Goal: Task Accomplishment & Management: Complete application form

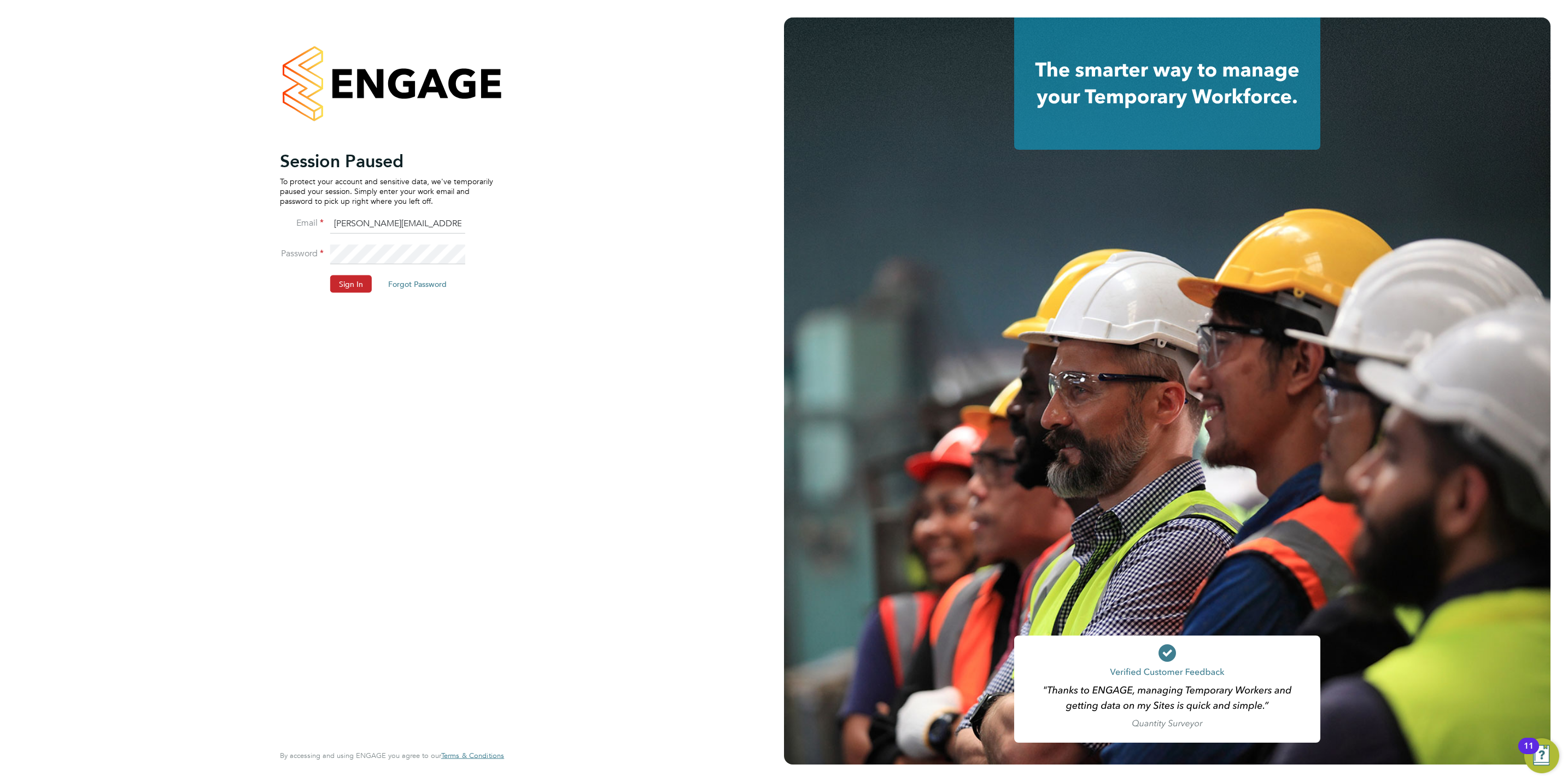
click at [348, 289] on button "Sign In" at bounding box center [351, 284] width 42 height 18
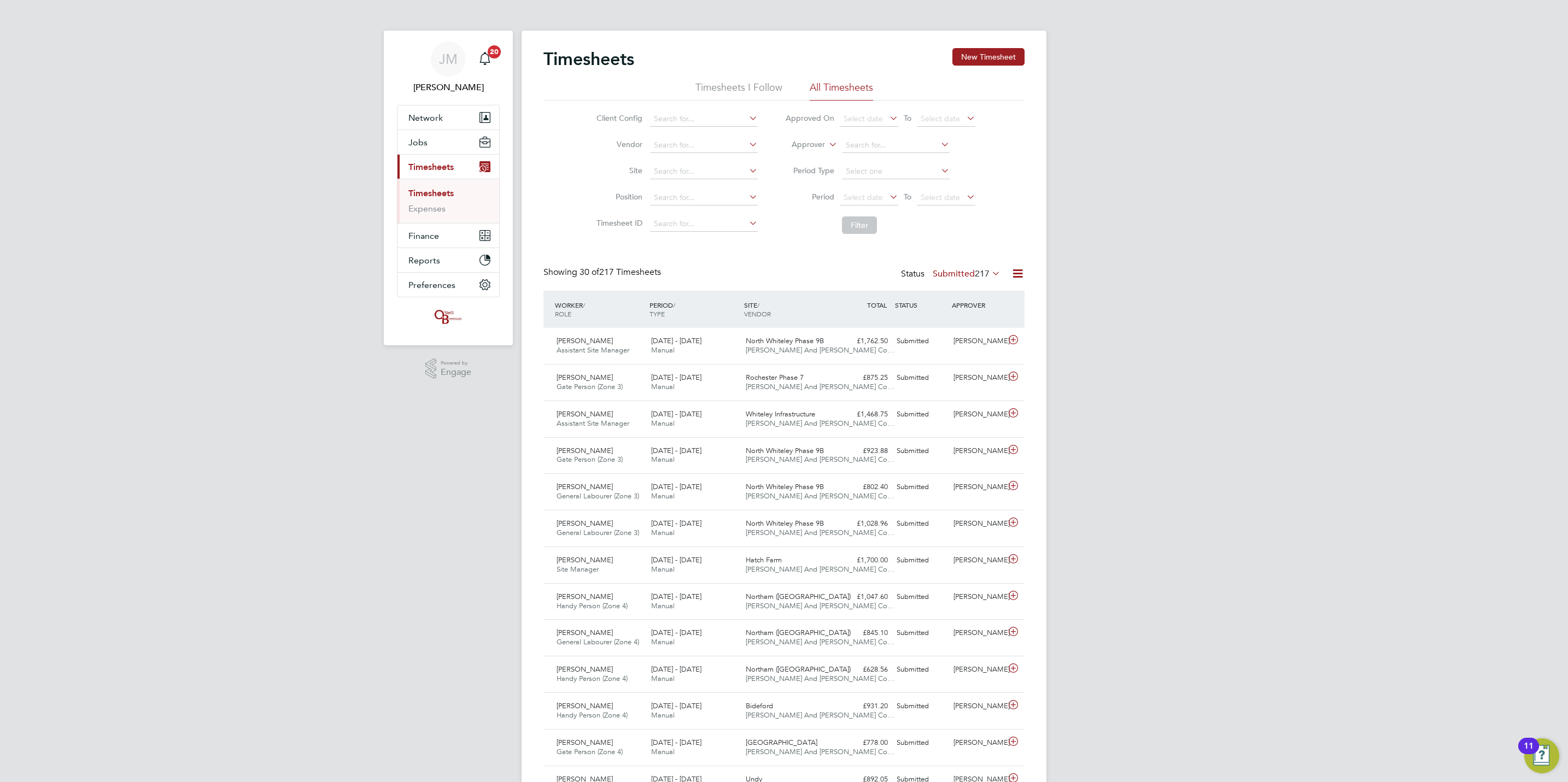
click at [428, 192] on link "Timesheets" at bounding box center [431, 193] width 45 height 10
click at [1019, 51] on button "New Timesheet" at bounding box center [988, 57] width 72 height 18
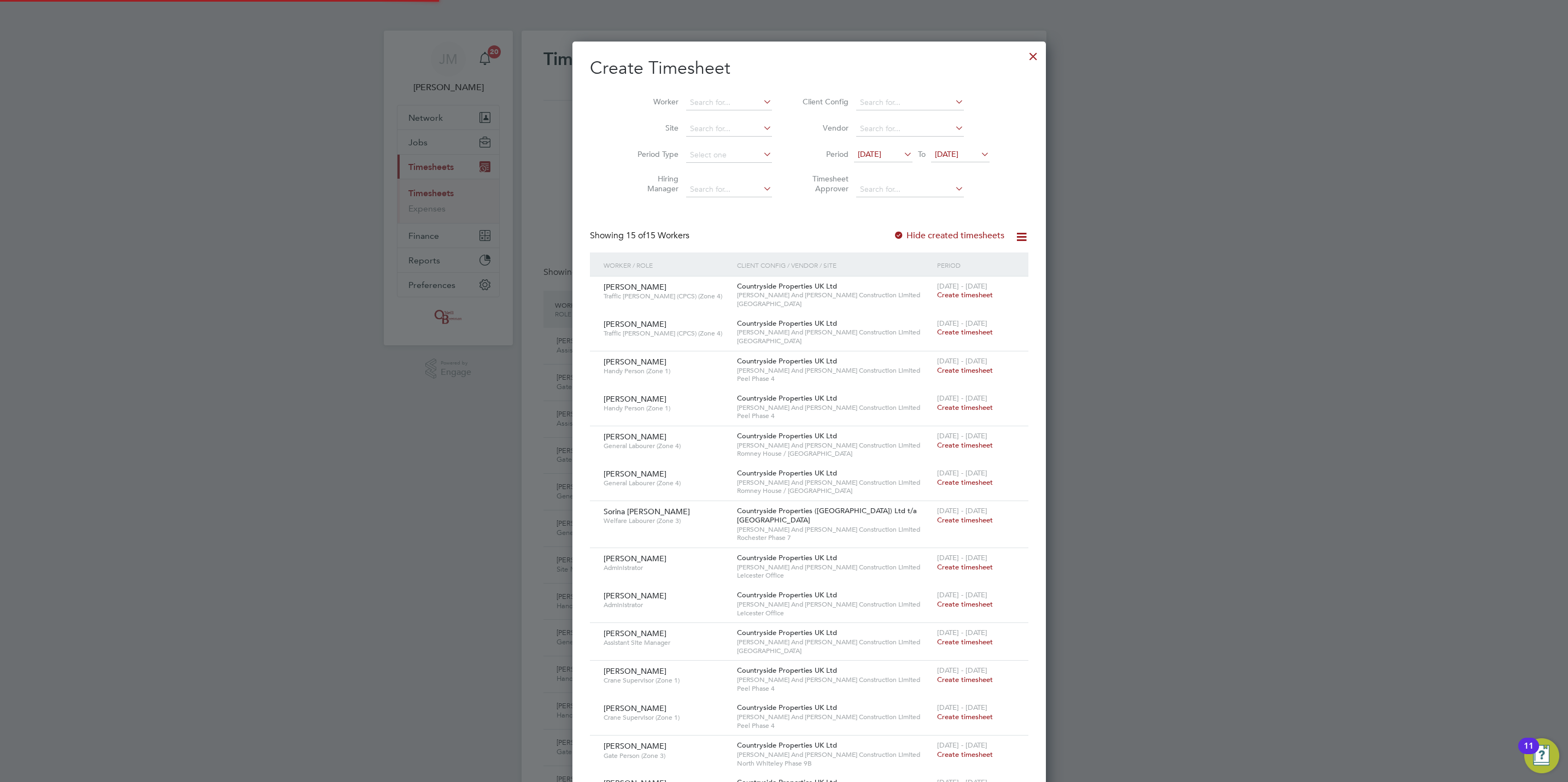
scroll to position [1173, 423]
click at [684, 92] on li "Worker" at bounding box center [700, 103] width 170 height 27
click at [691, 105] on input at bounding box center [729, 103] width 86 height 15
click at [679, 117] on b "[PERSON_NAME]" at bounding box center [696, 117] width 63 height 9
type input "[PERSON_NAME]"
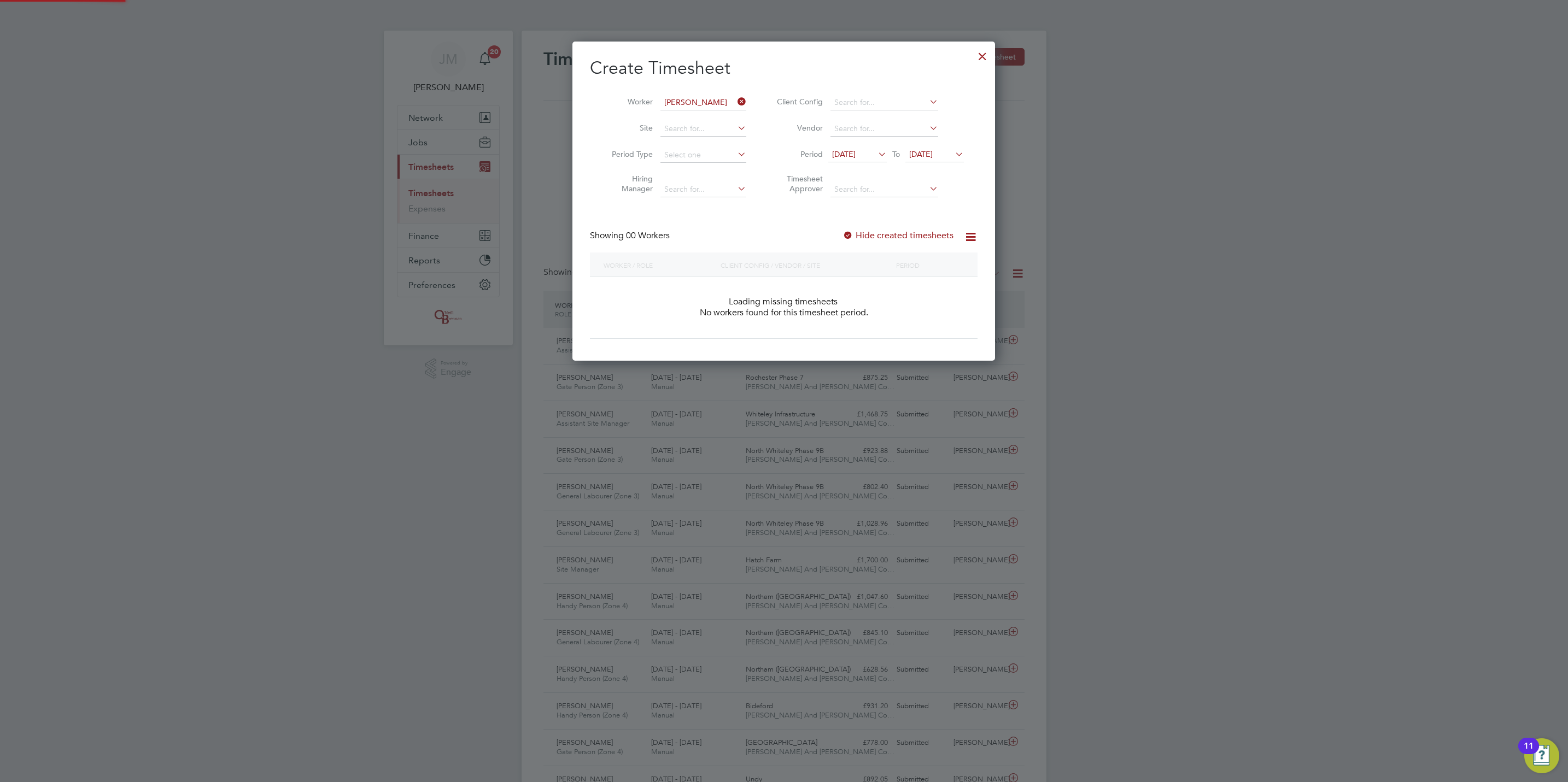
scroll to position [310, 423]
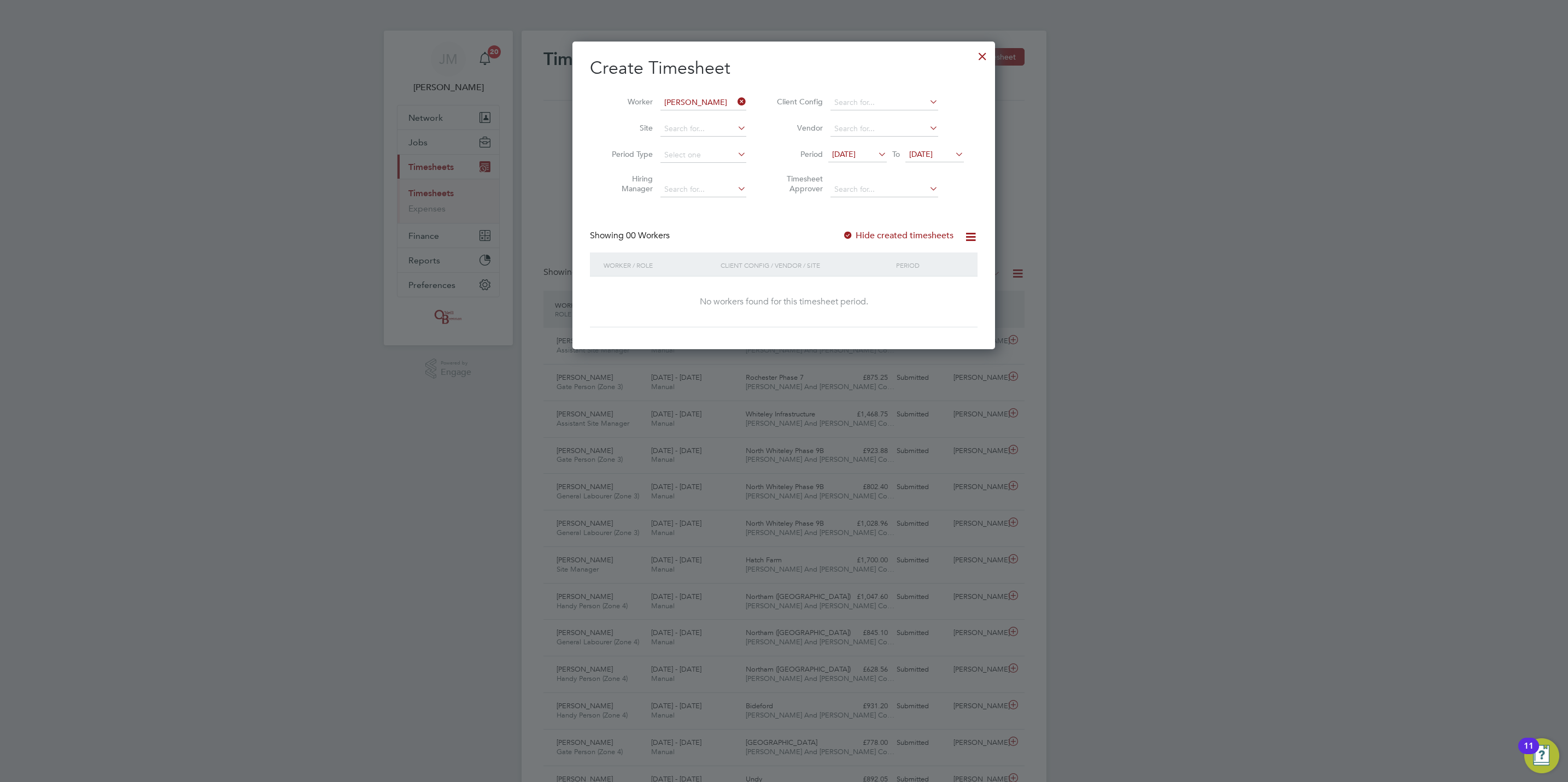
click at [953, 150] on icon at bounding box center [953, 154] width 0 height 15
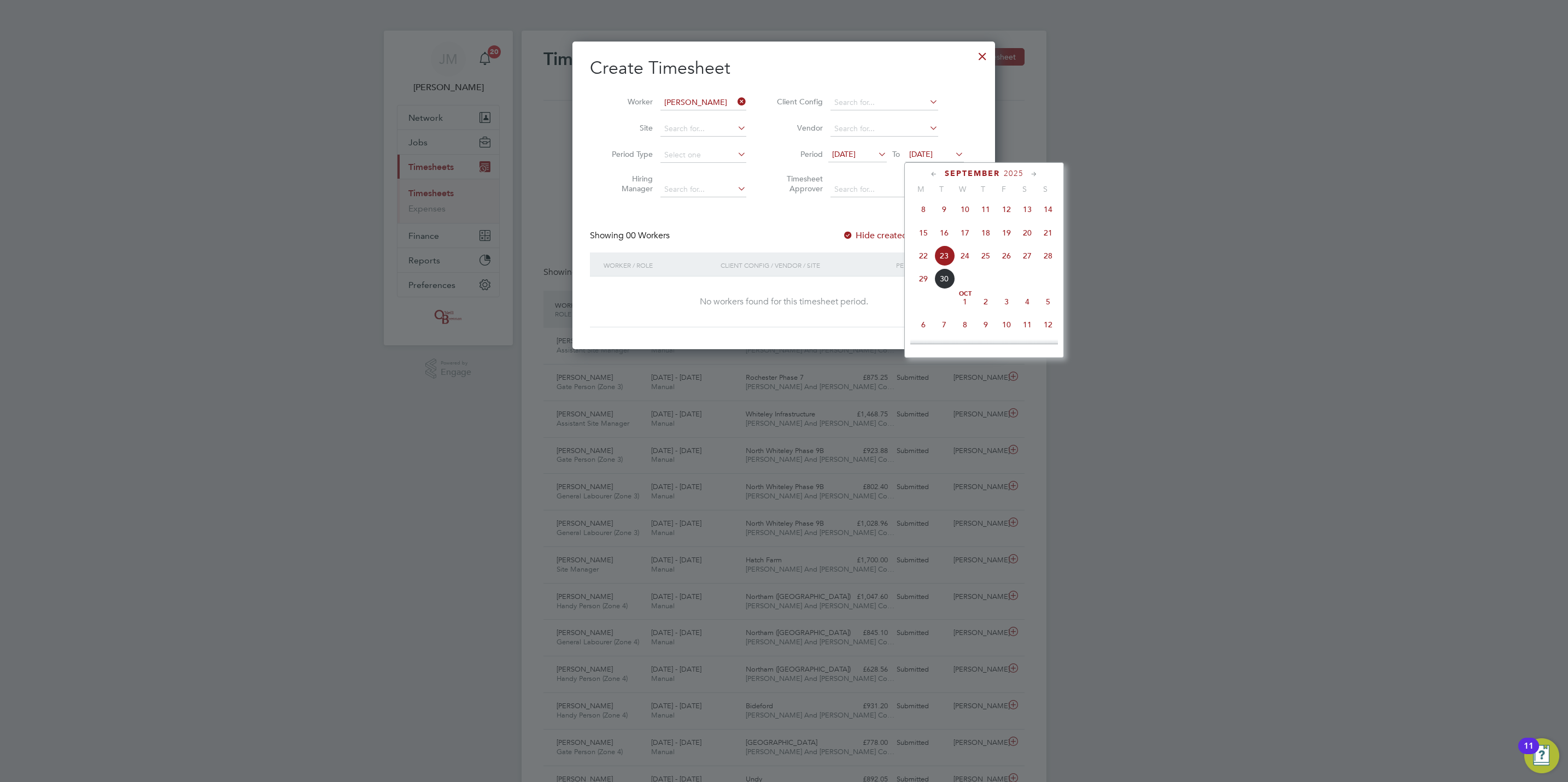
click at [1055, 258] on span "28" at bounding box center [1048, 256] width 21 height 21
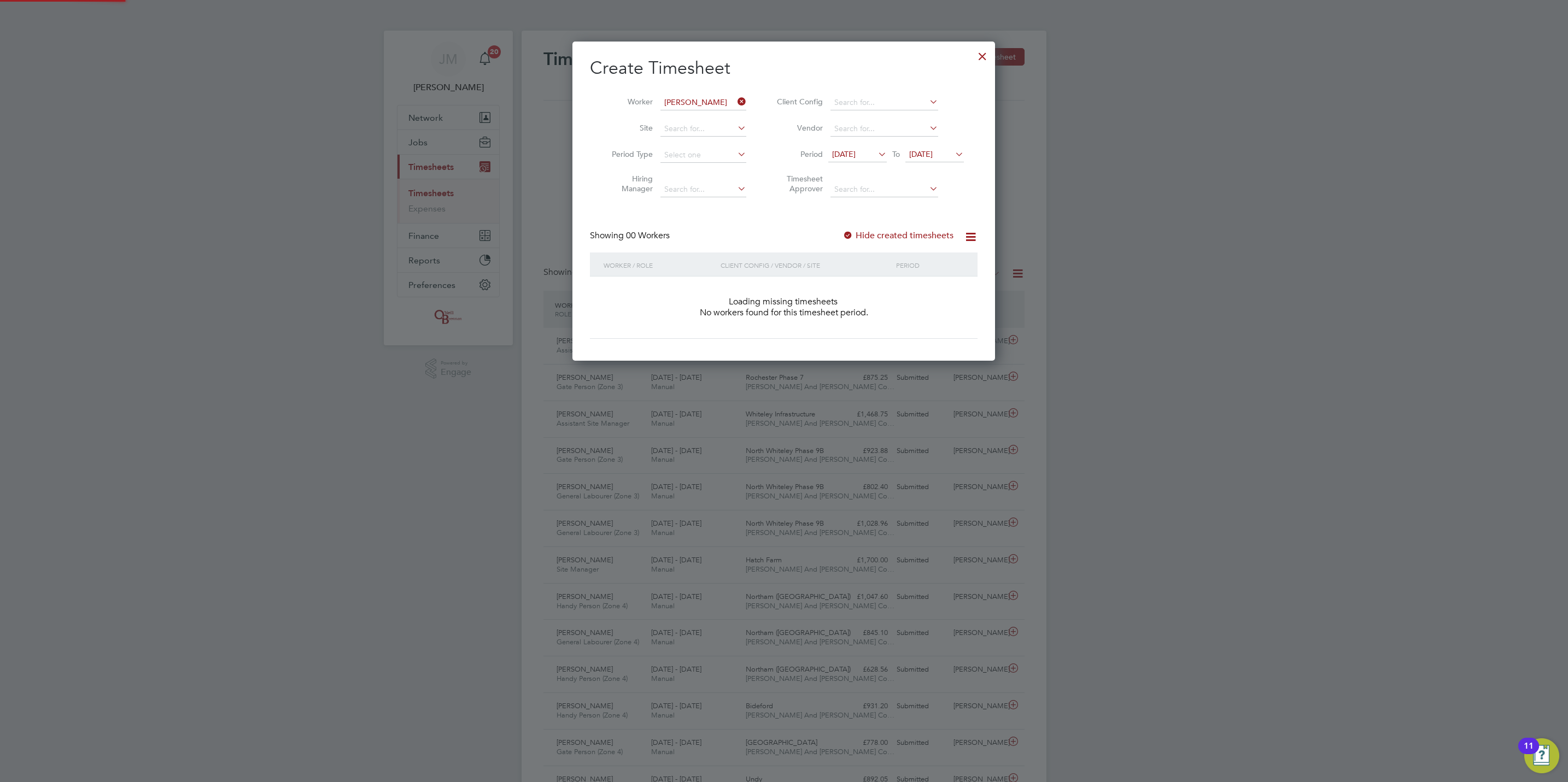
scroll to position [310, 423]
click at [933, 151] on span "[DATE]" at bounding box center [921, 154] width 23 height 10
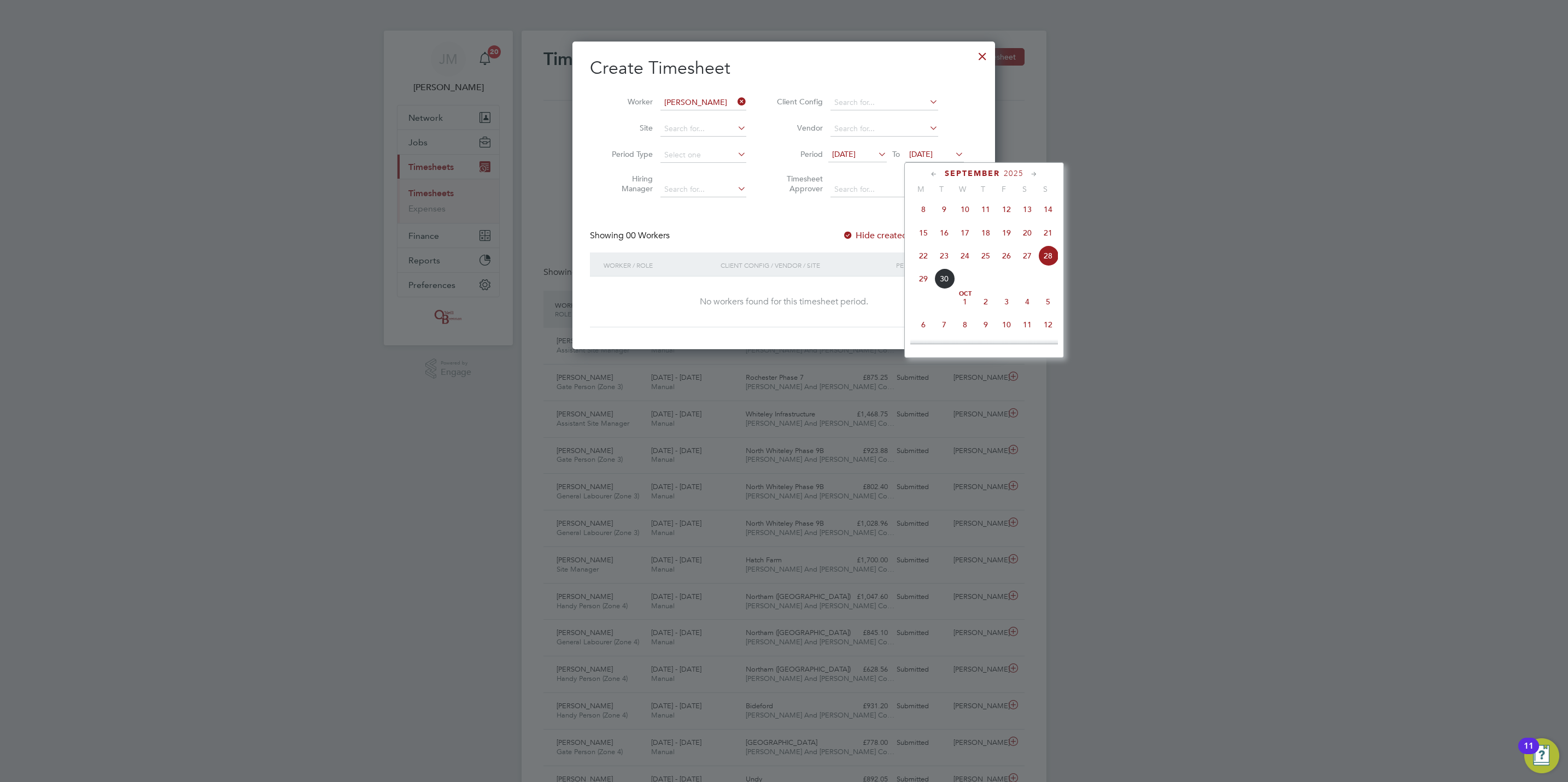
click at [933, 151] on span "[DATE]" at bounding box center [921, 154] width 23 height 10
click at [873, 235] on label "Hide created timesheets" at bounding box center [898, 235] width 111 height 11
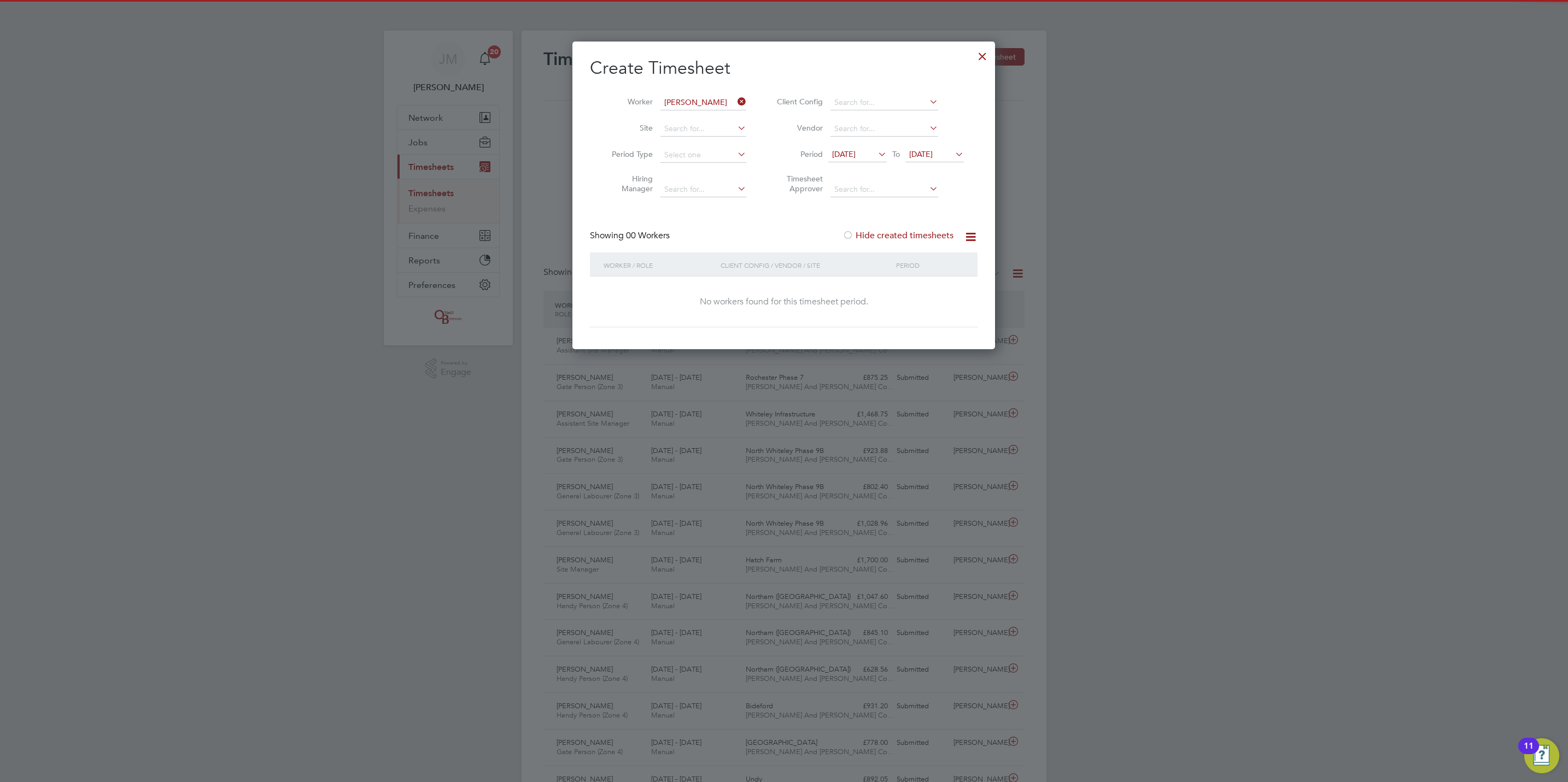
click at [873, 235] on label "Hide created timesheets" at bounding box center [898, 235] width 111 height 11
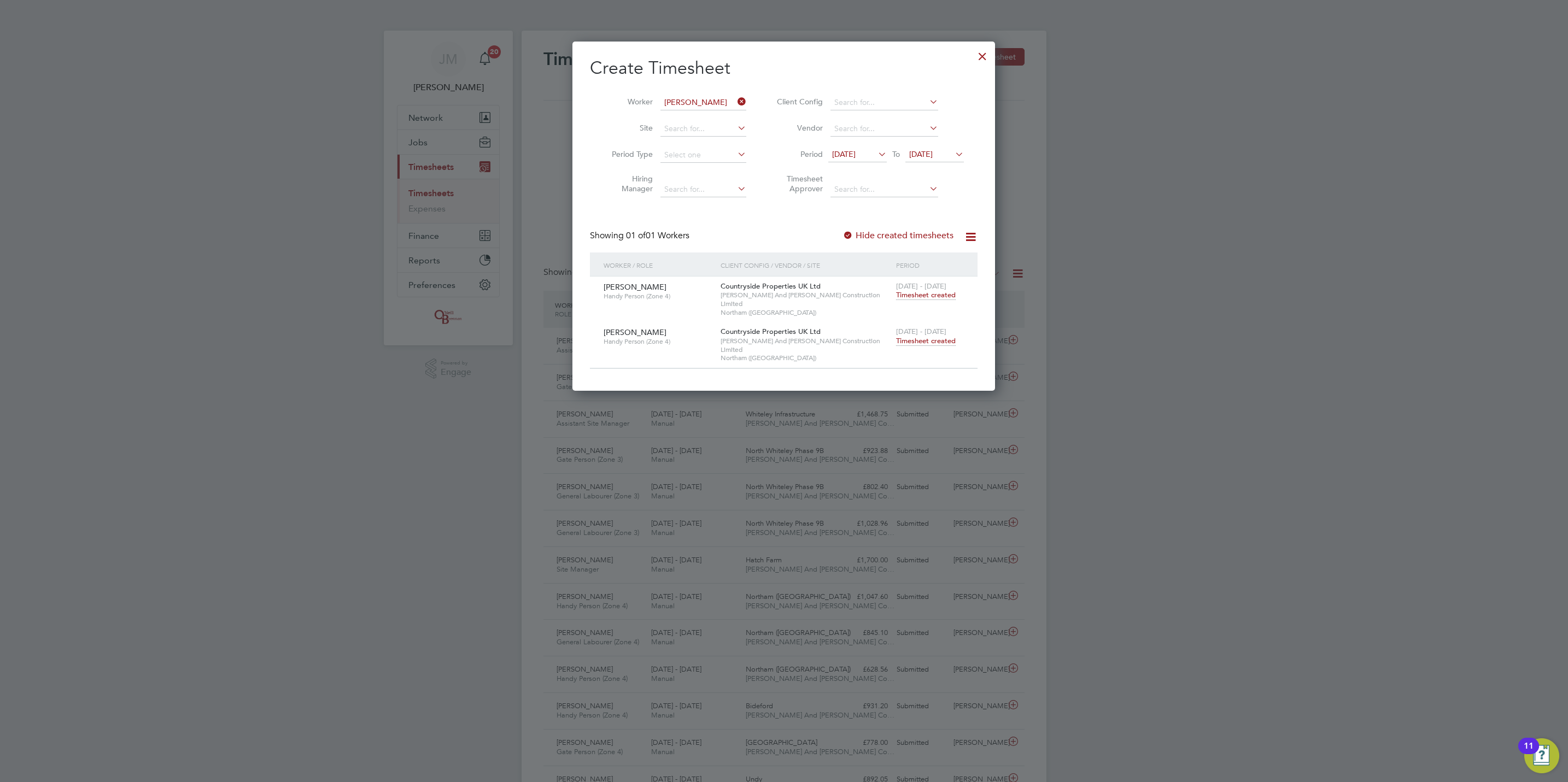
scroll to position [335, 423]
click at [873, 235] on label "Hide created timesheets" at bounding box center [898, 235] width 111 height 11
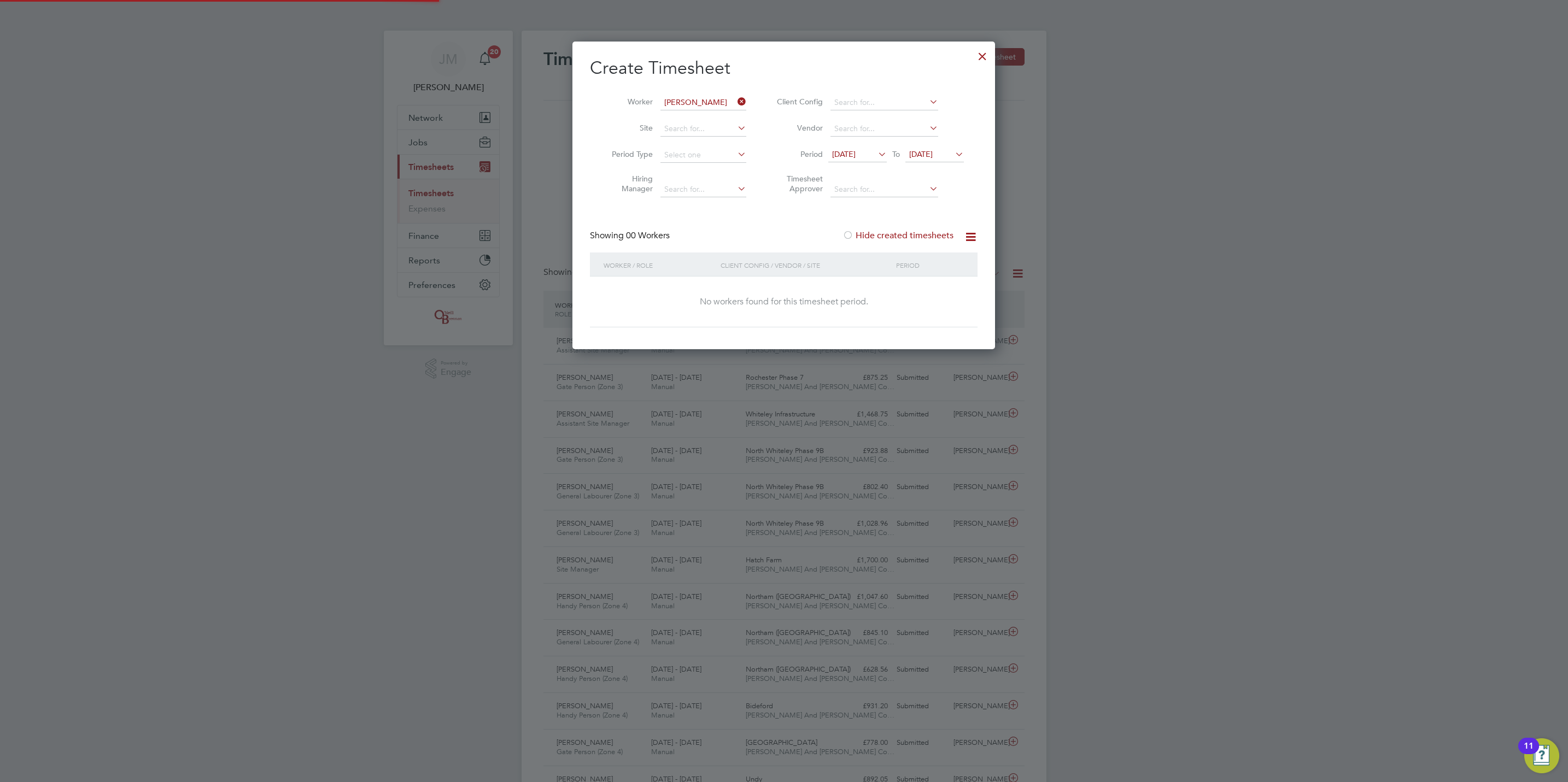
scroll to position [310, 423]
click at [873, 235] on label "Hide created timesheets" at bounding box center [898, 235] width 111 height 11
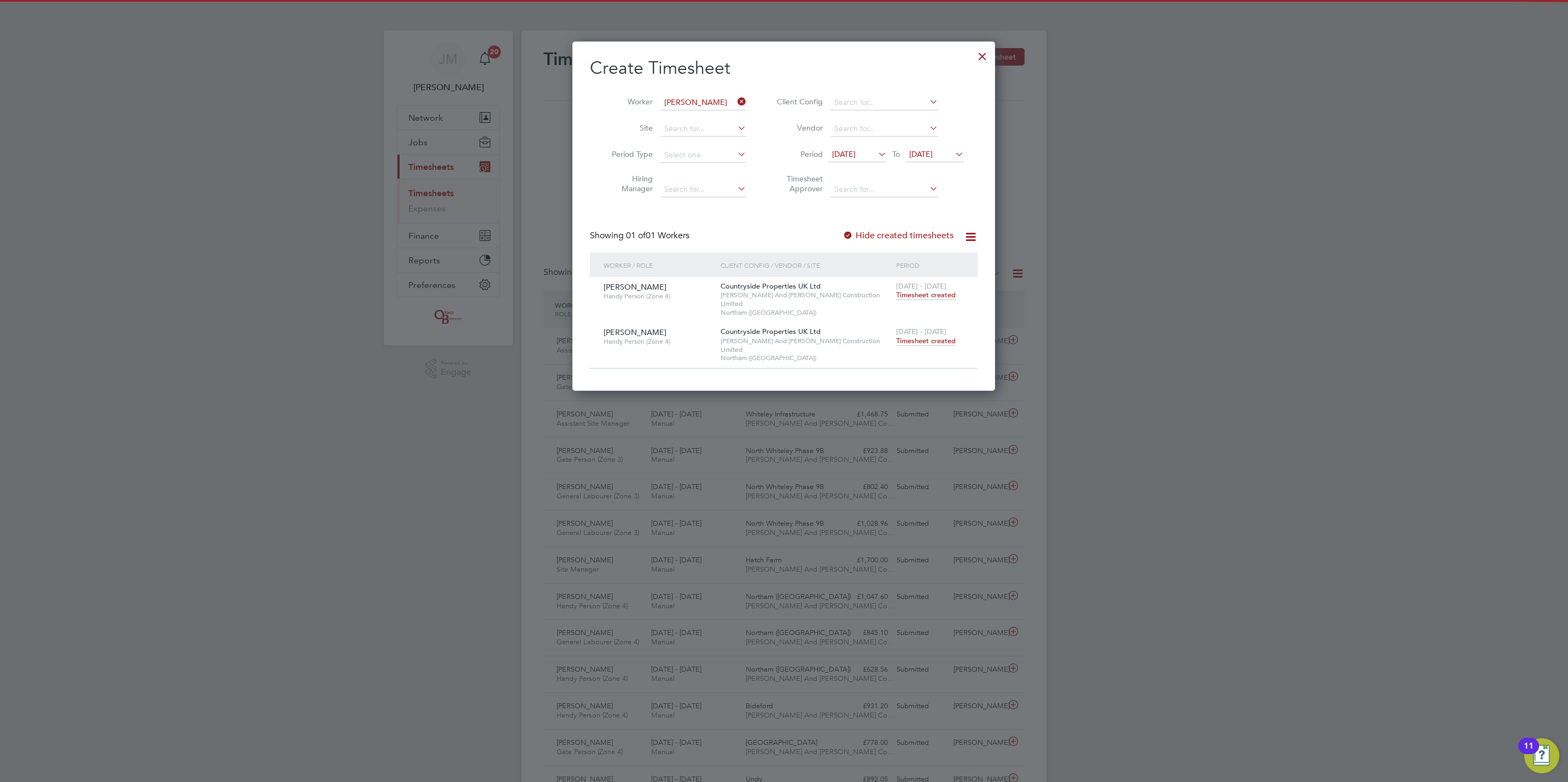
click at [930, 336] on span "Timesheet created" at bounding box center [926, 341] width 59 height 10
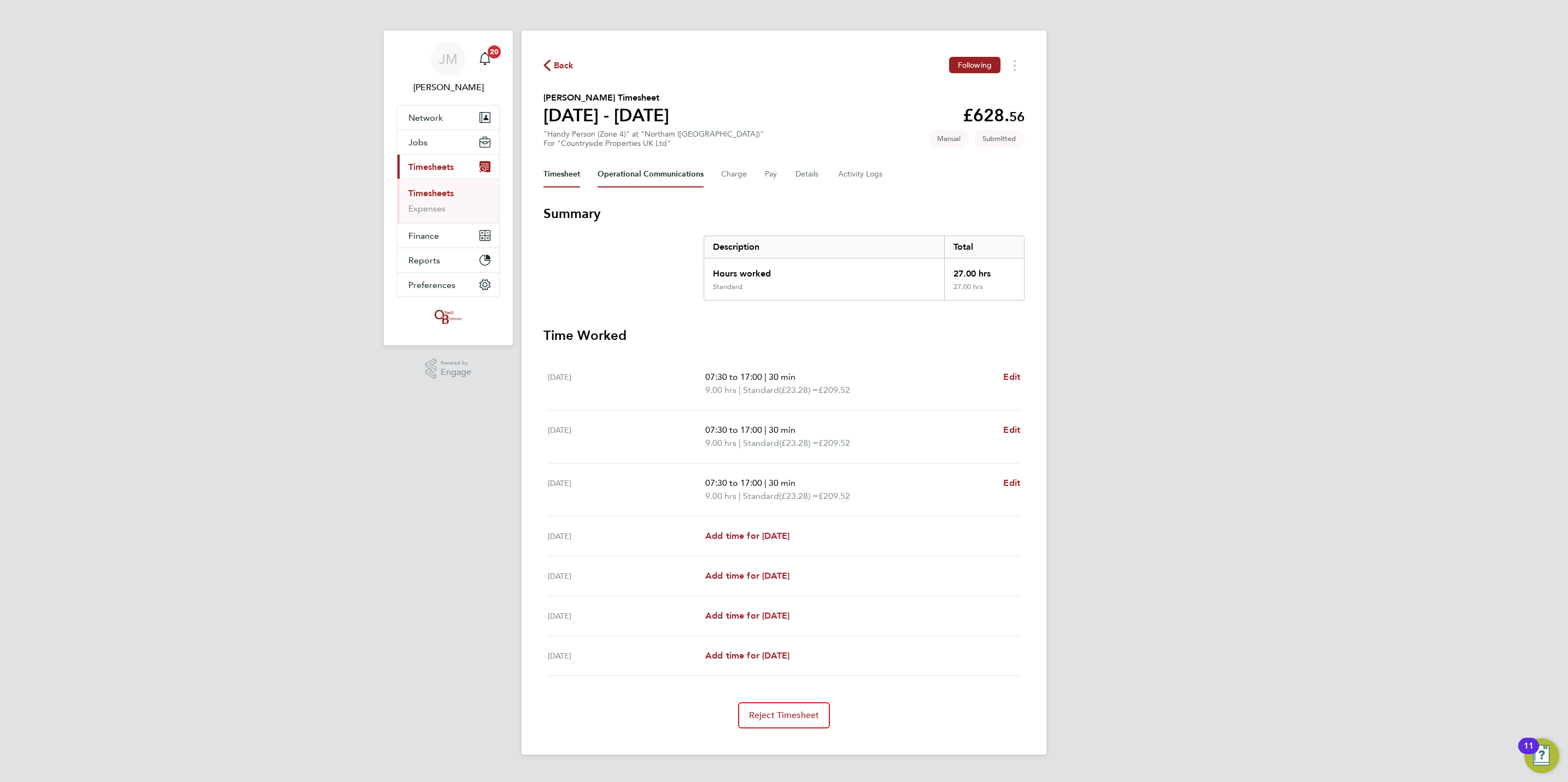
click at [681, 177] on Communications-tab "Operational Communications" at bounding box center [650, 174] width 106 height 27
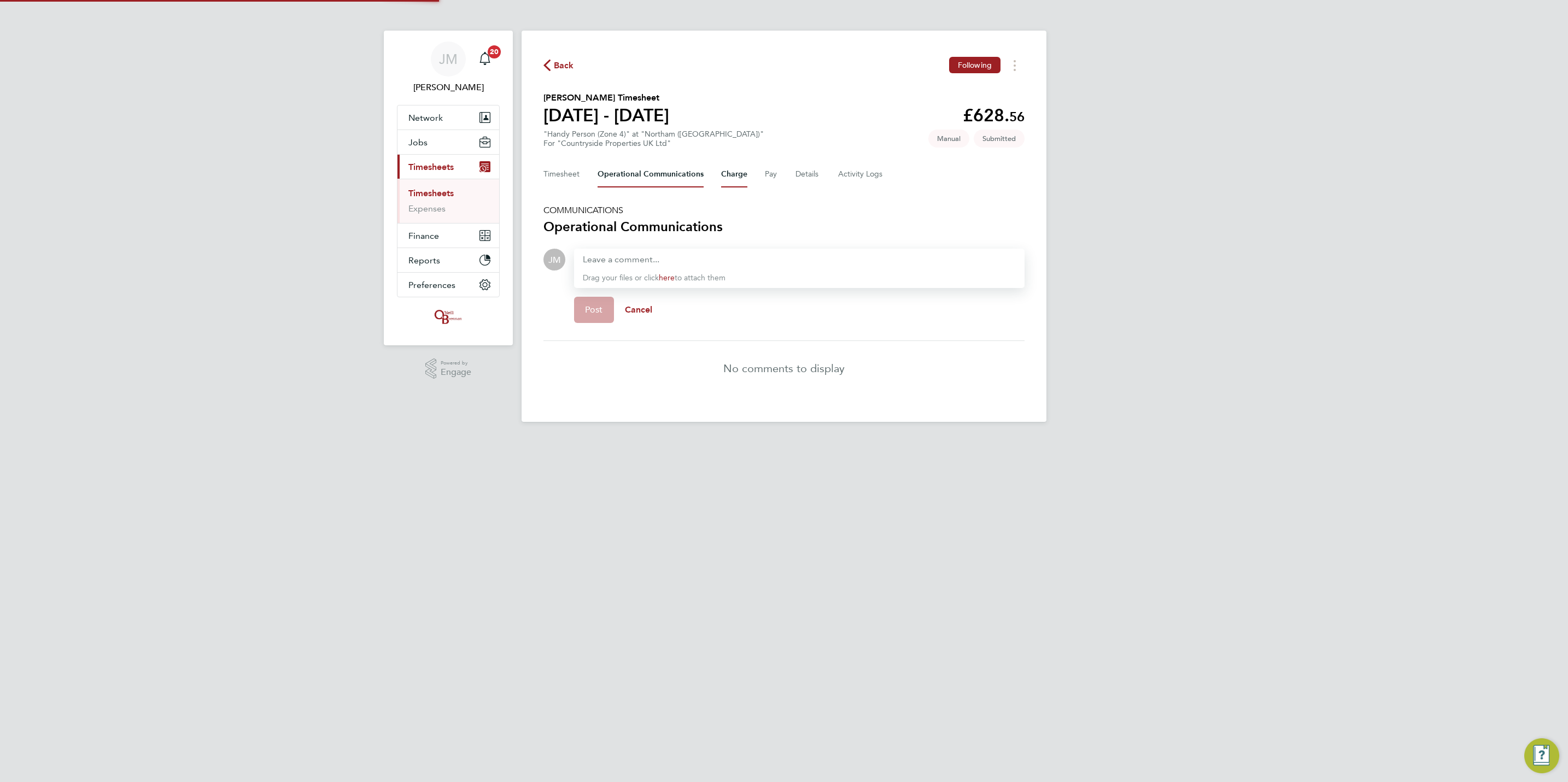
click at [731, 173] on button "Charge" at bounding box center [734, 174] width 27 height 27
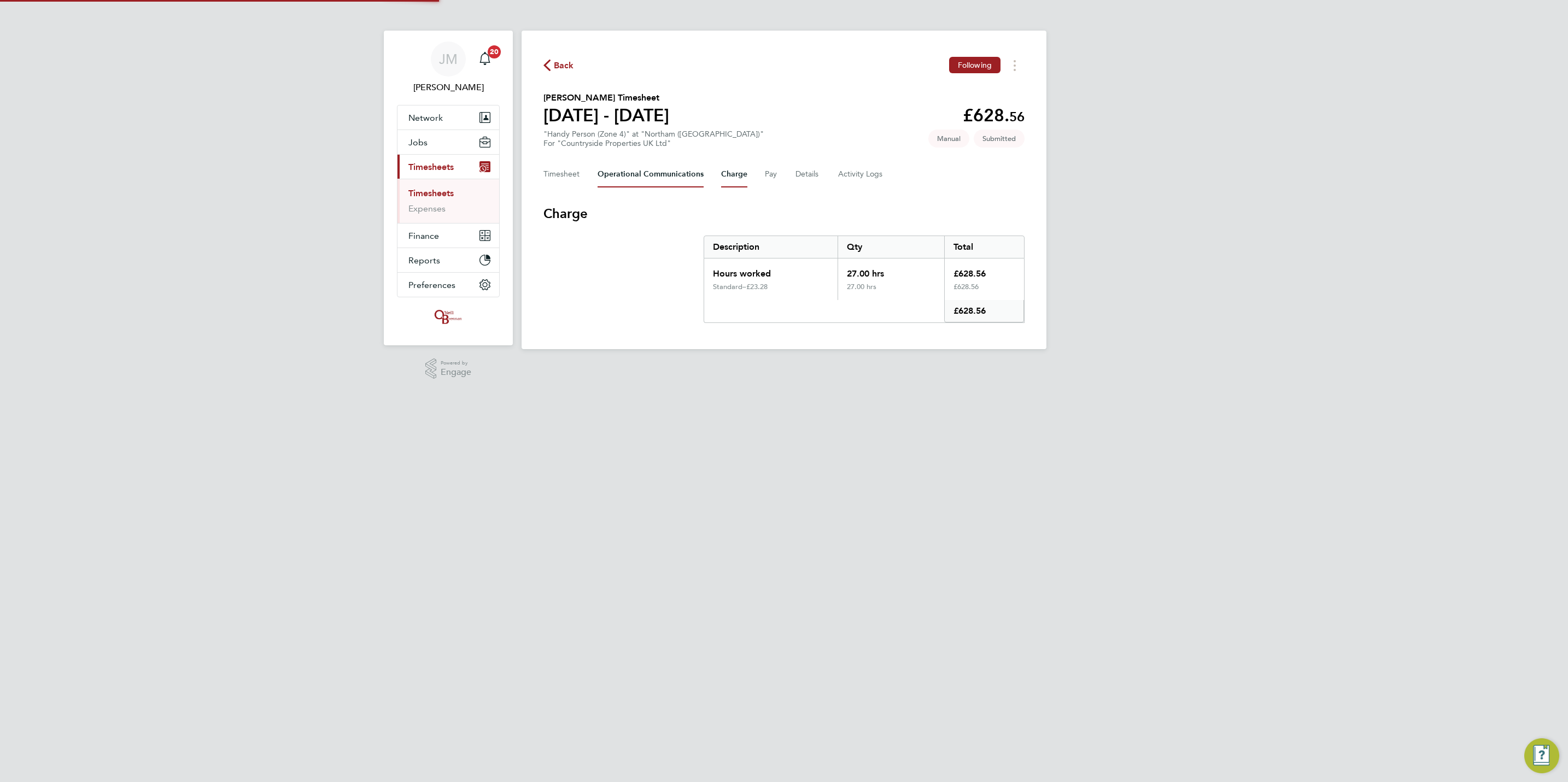
click at [671, 171] on Communications-tab "Operational Communications" at bounding box center [650, 174] width 106 height 27
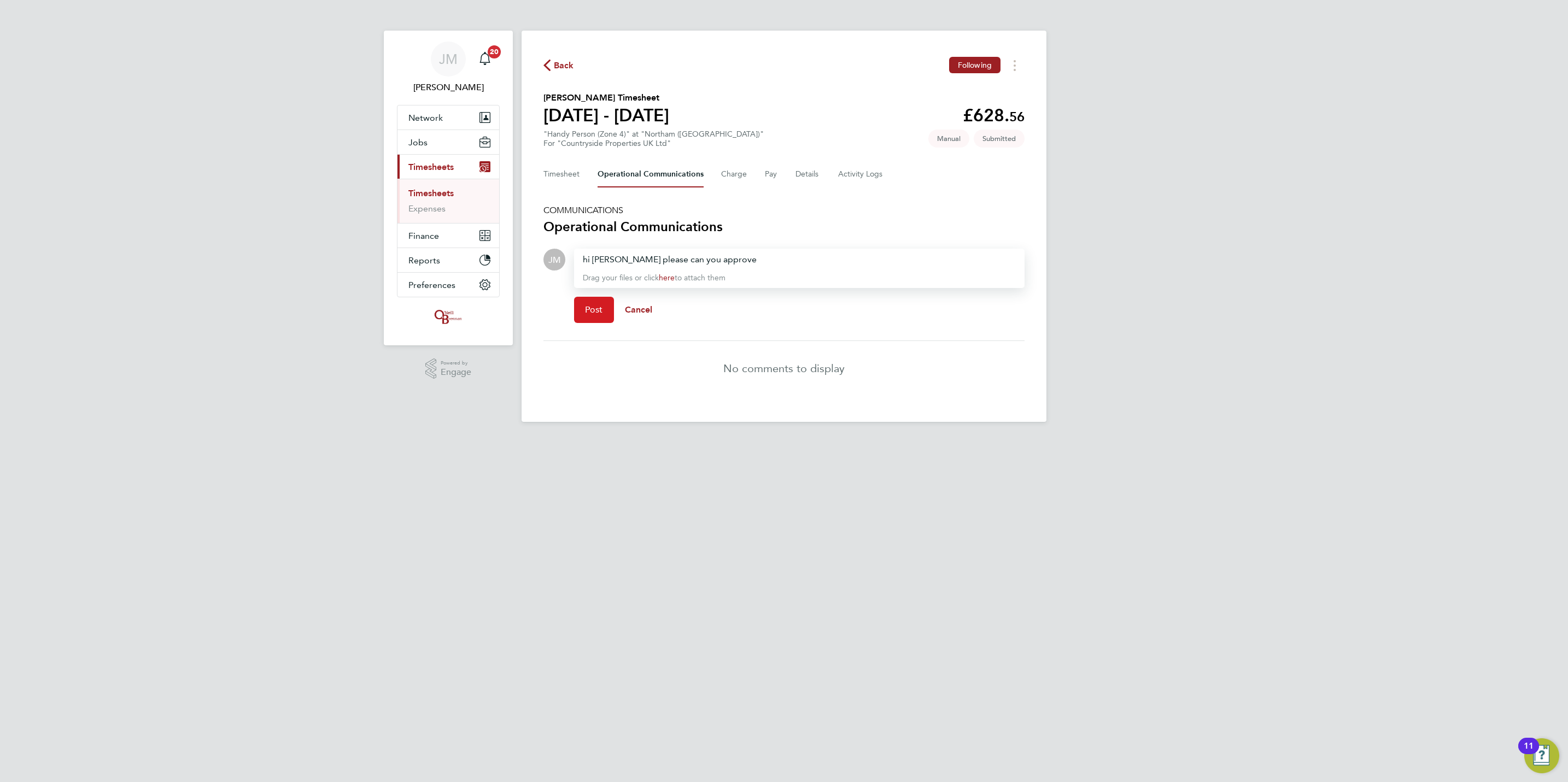
click at [604, 305] on button "Post" at bounding box center [594, 310] width 40 height 27
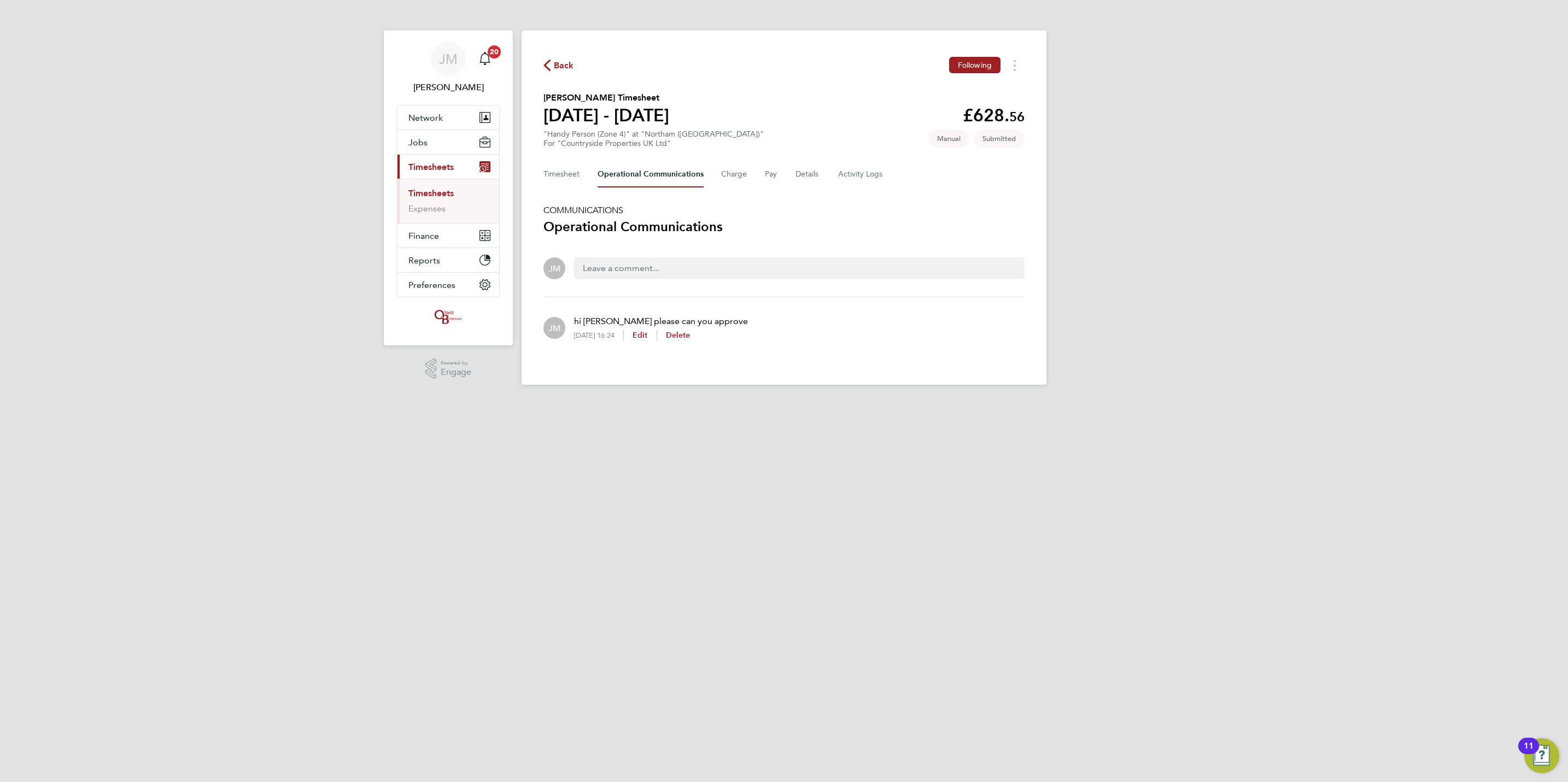
click at [548, 57] on div "Back Following" at bounding box center [784, 65] width 481 height 17
click at [556, 67] on span "Back" at bounding box center [564, 65] width 20 height 13
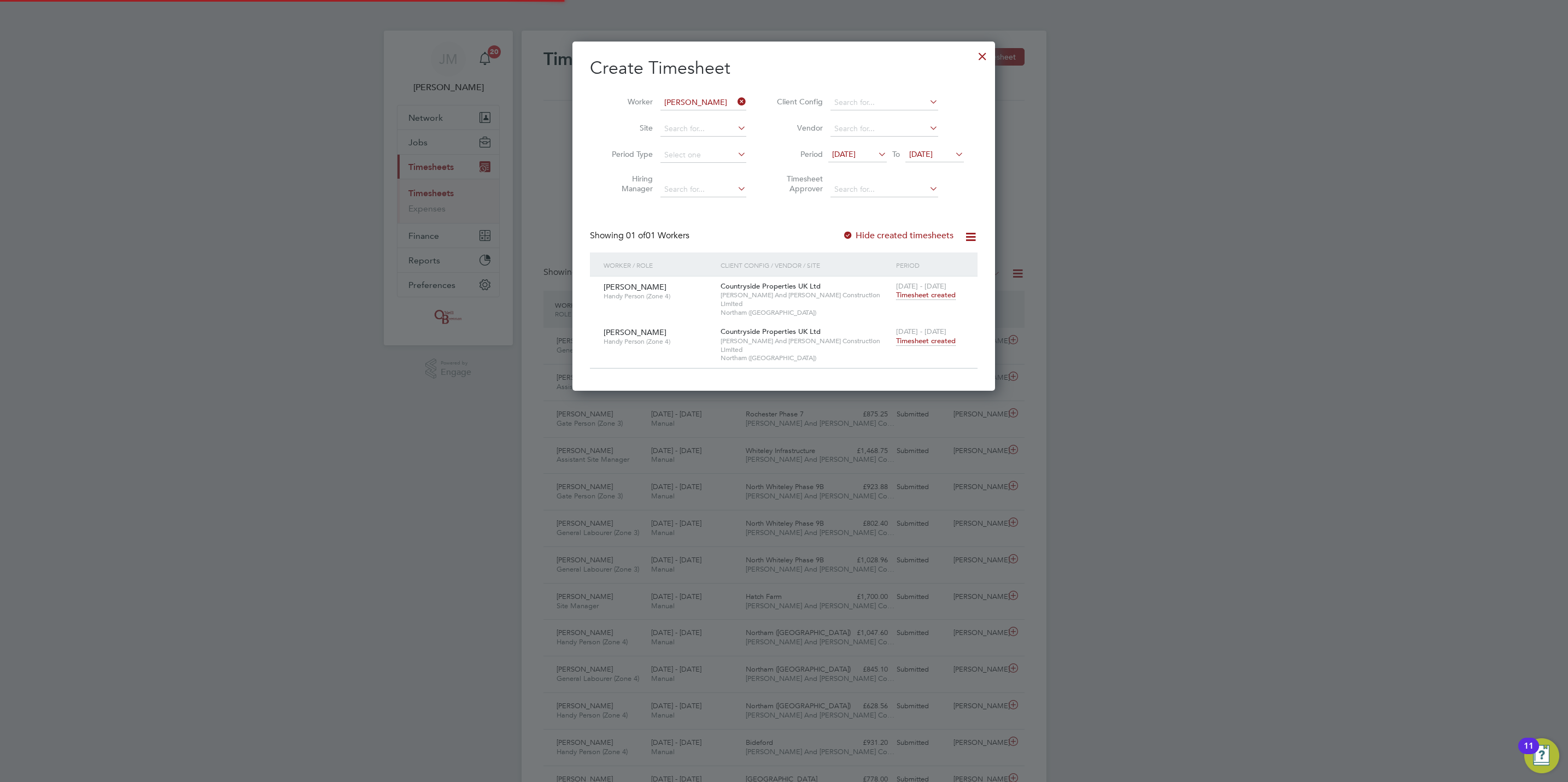
scroll to position [6, 6]
click at [735, 100] on li "Worker" at bounding box center [674, 103] width 170 height 27
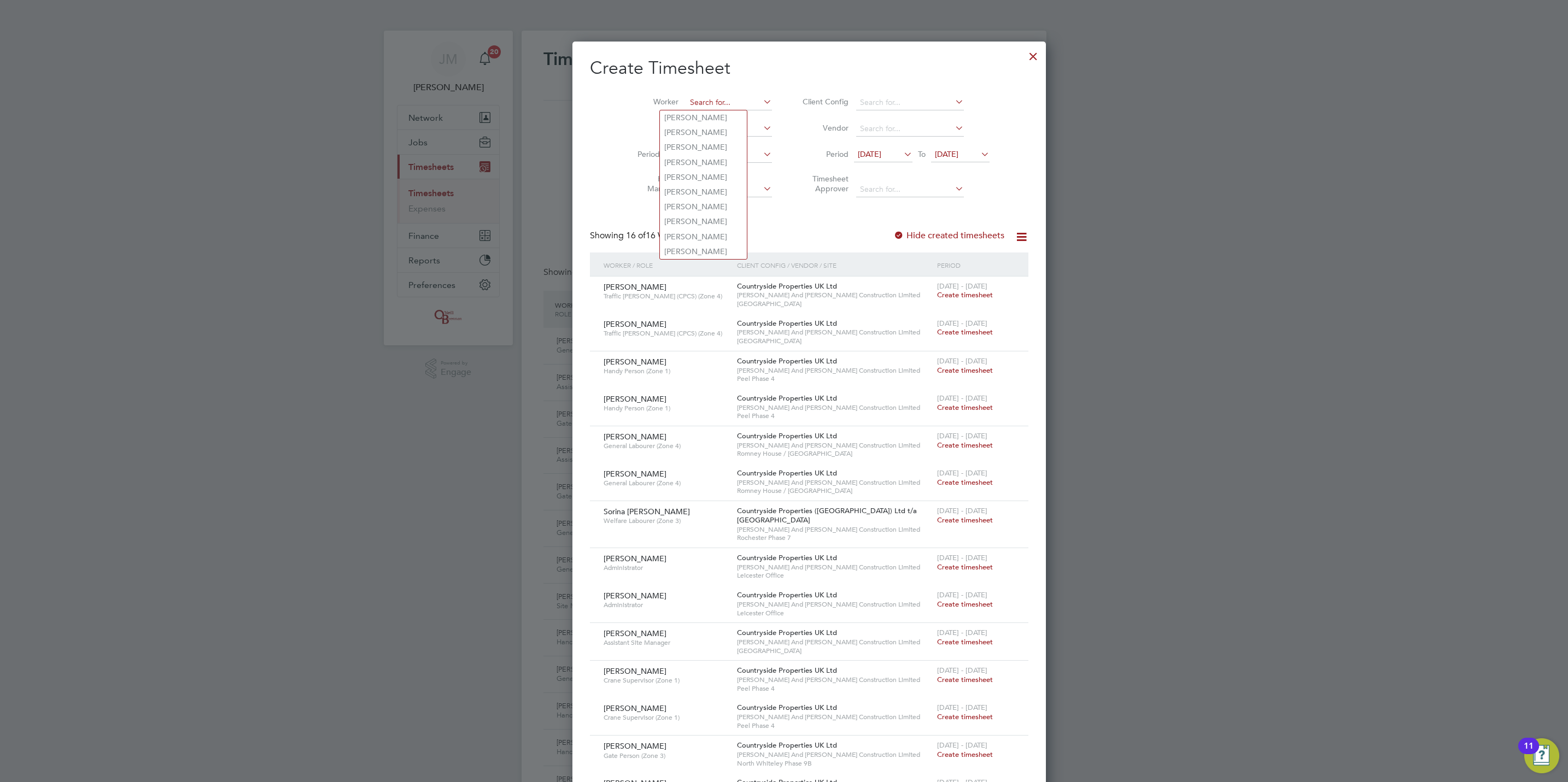
click at [715, 100] on input at bounding box center [729, 103] width 86 height 15
type input "[PERSON_NAME]"
drag, startPoint x: 732, startPoint y: 114, endPoint x: 733, endPoint y: 125, distance: 11.0
click at [733, 125] on ul "[PERSON_NAME]" at bounding box center [729, 117] width 139 height 16
click at [712, 100] on input at bounding box center [729, 103] width 86 height 15
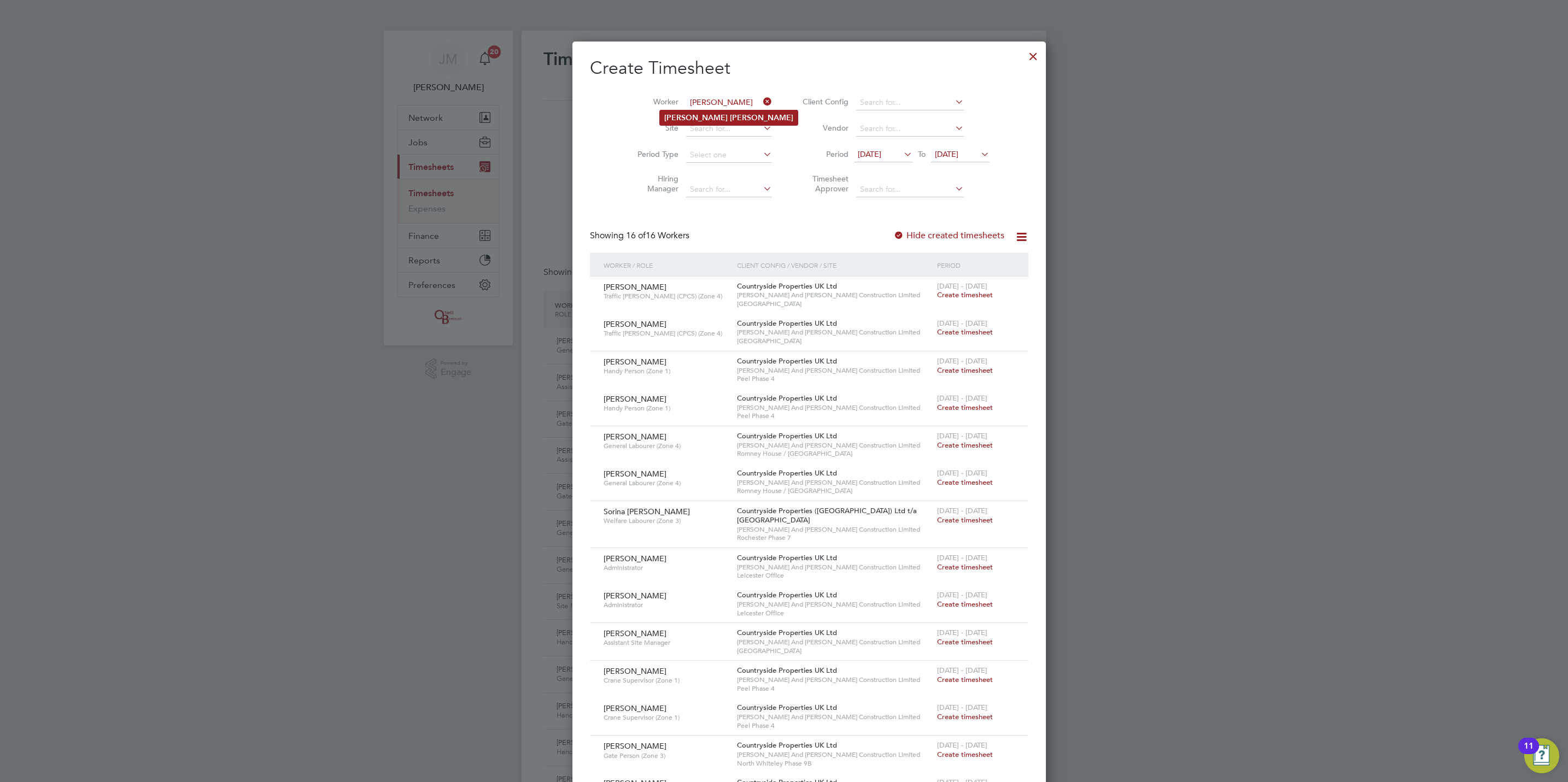
click at [730, 117] on b "[PERSON_NAME]" at bounding box center [762, 117] width 63 height 9
type input "[PERSON_NAME]"
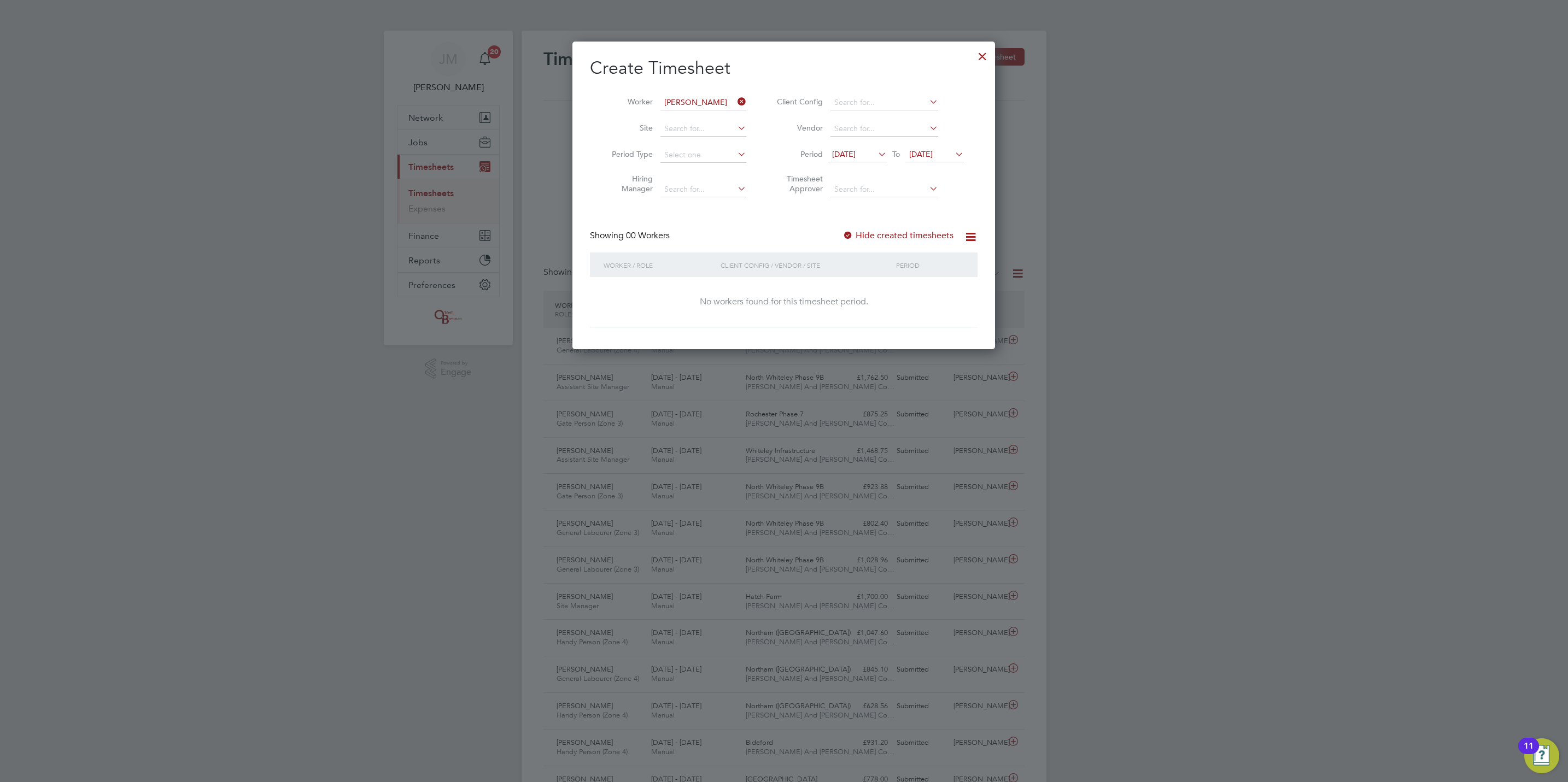
click at [907, 236] on label "Hide created timesheets" at bounding box center [898, 235] width 111 height 11
click at [952, 145] on li "Period [DATE] To [DATE]" at bounding box center [868, 155] width 218 height 27
click at [933, 155] on span "[DATE]" at bounding box center [921, 154] width 23 height 10
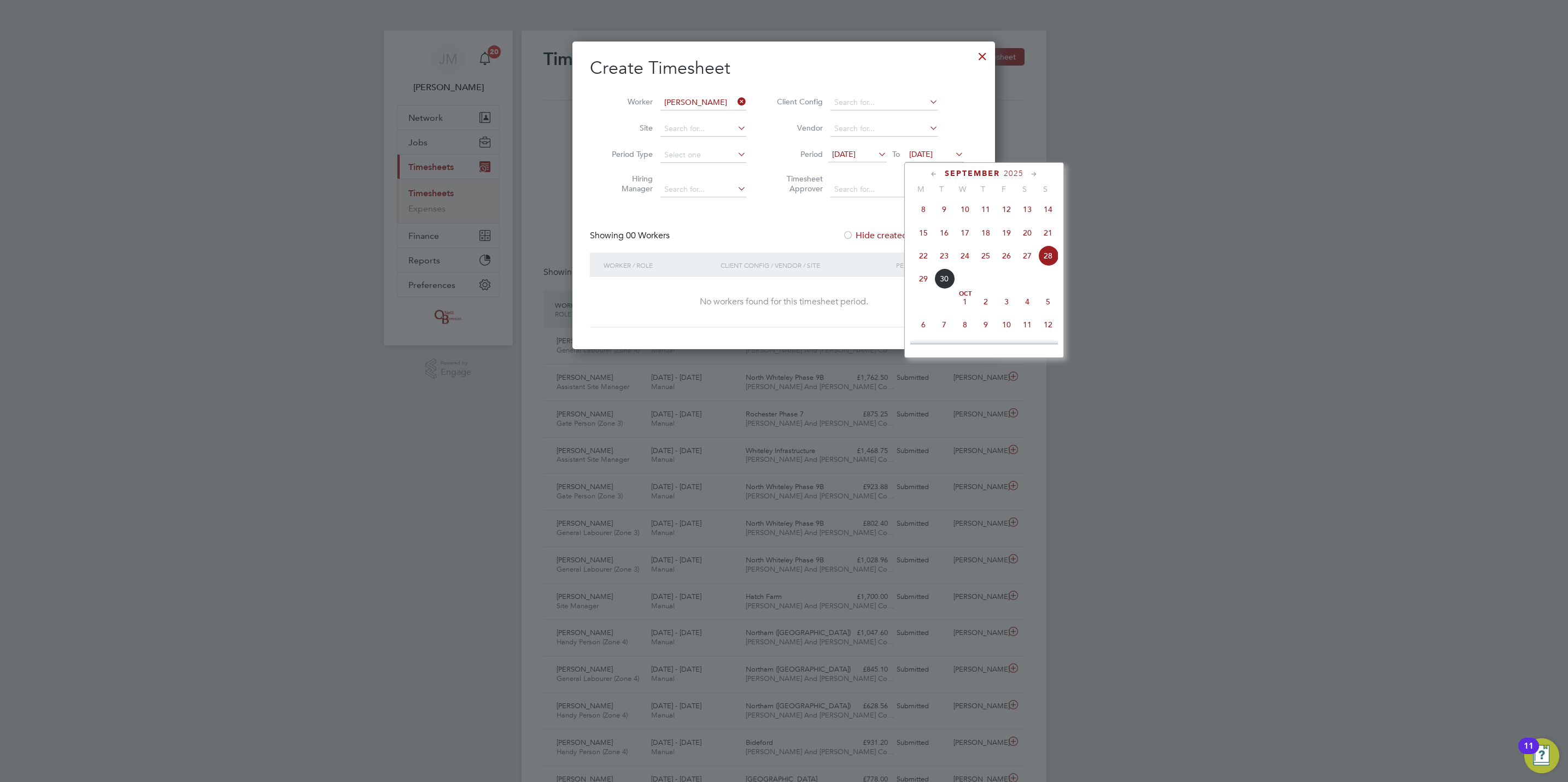
click at [1011, 310] on span "3" at bounding box center [1006, 301] width 21 height 21
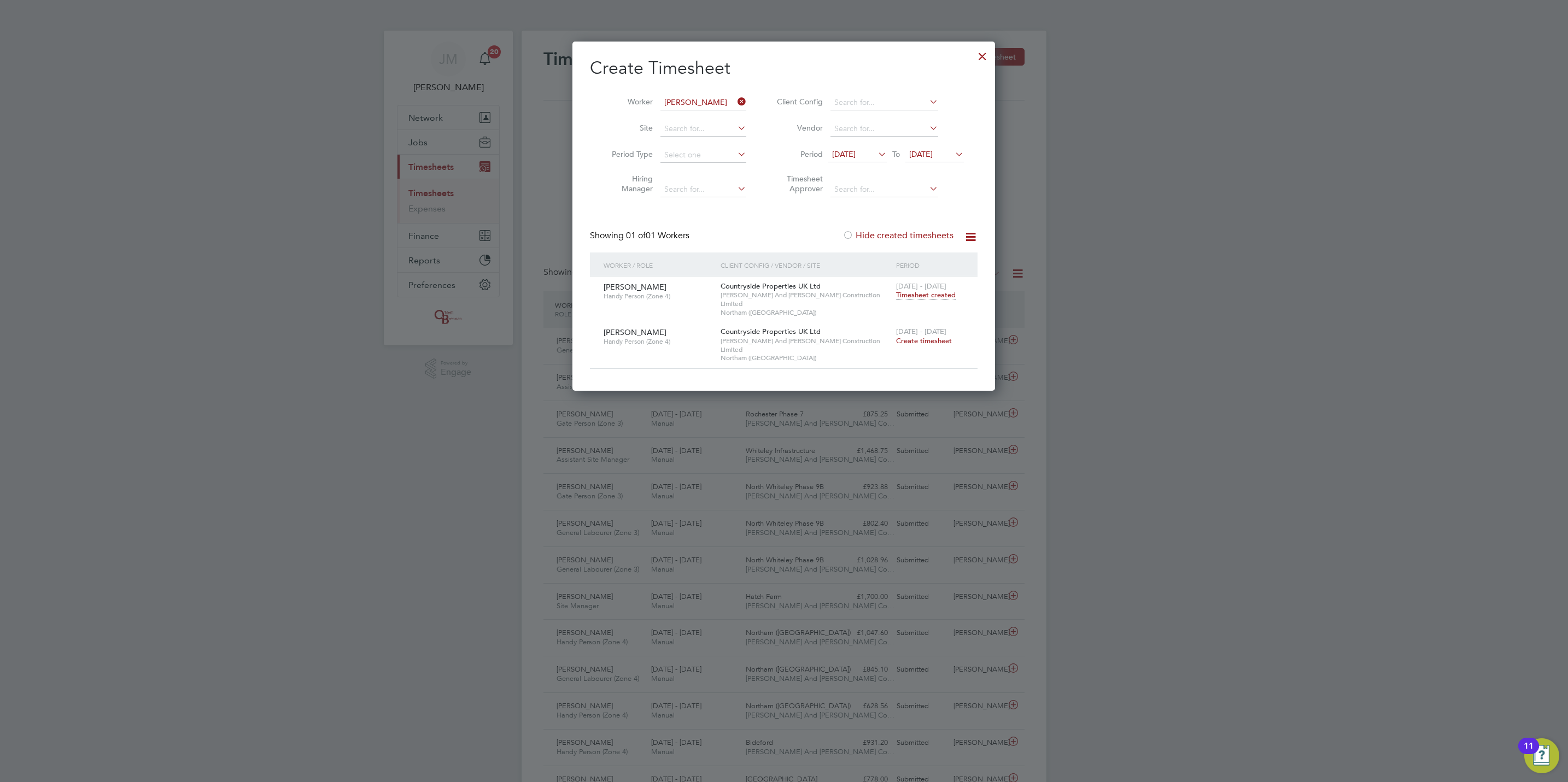
click at [932, 294] on span "Timesheet created" at bounding box center [926, 295] width 59 height 10
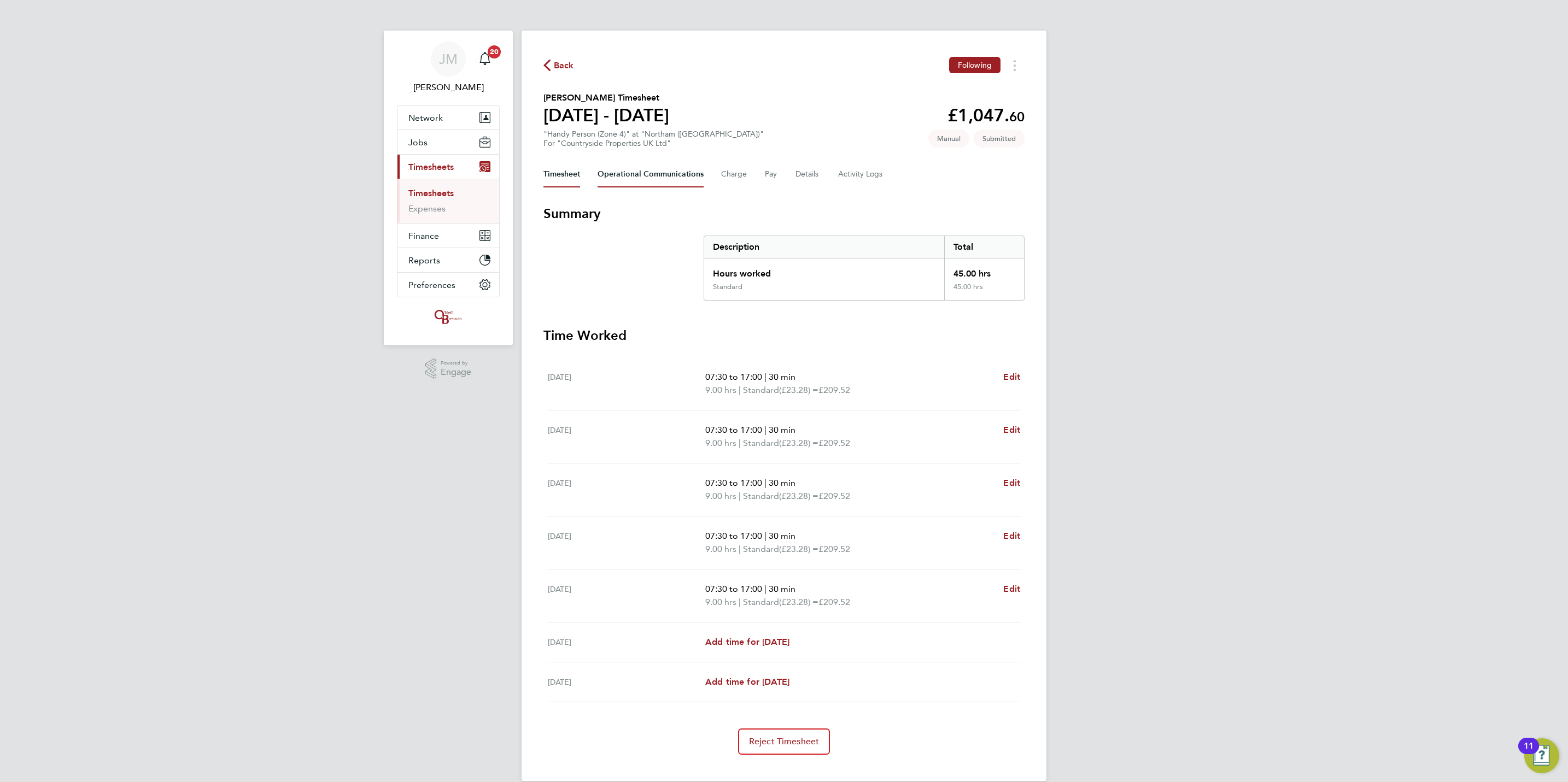
click at [666, 174] on Communications-tab "Operational Communications" at bounding box center [650, 174] width 106 height 27
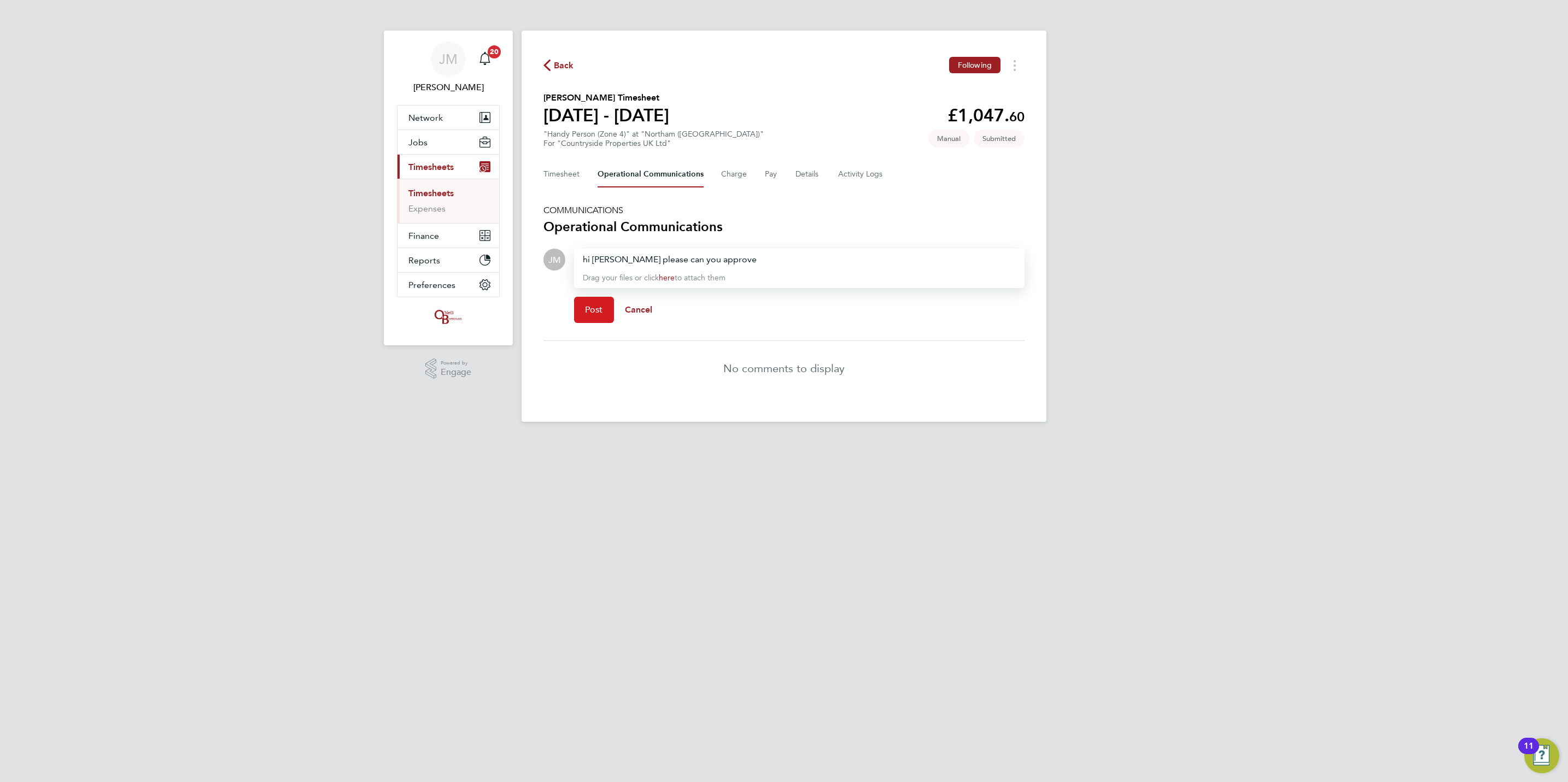
click at [592, 318] on button "Post" at bounding box center [594, 310] width 40 height 27
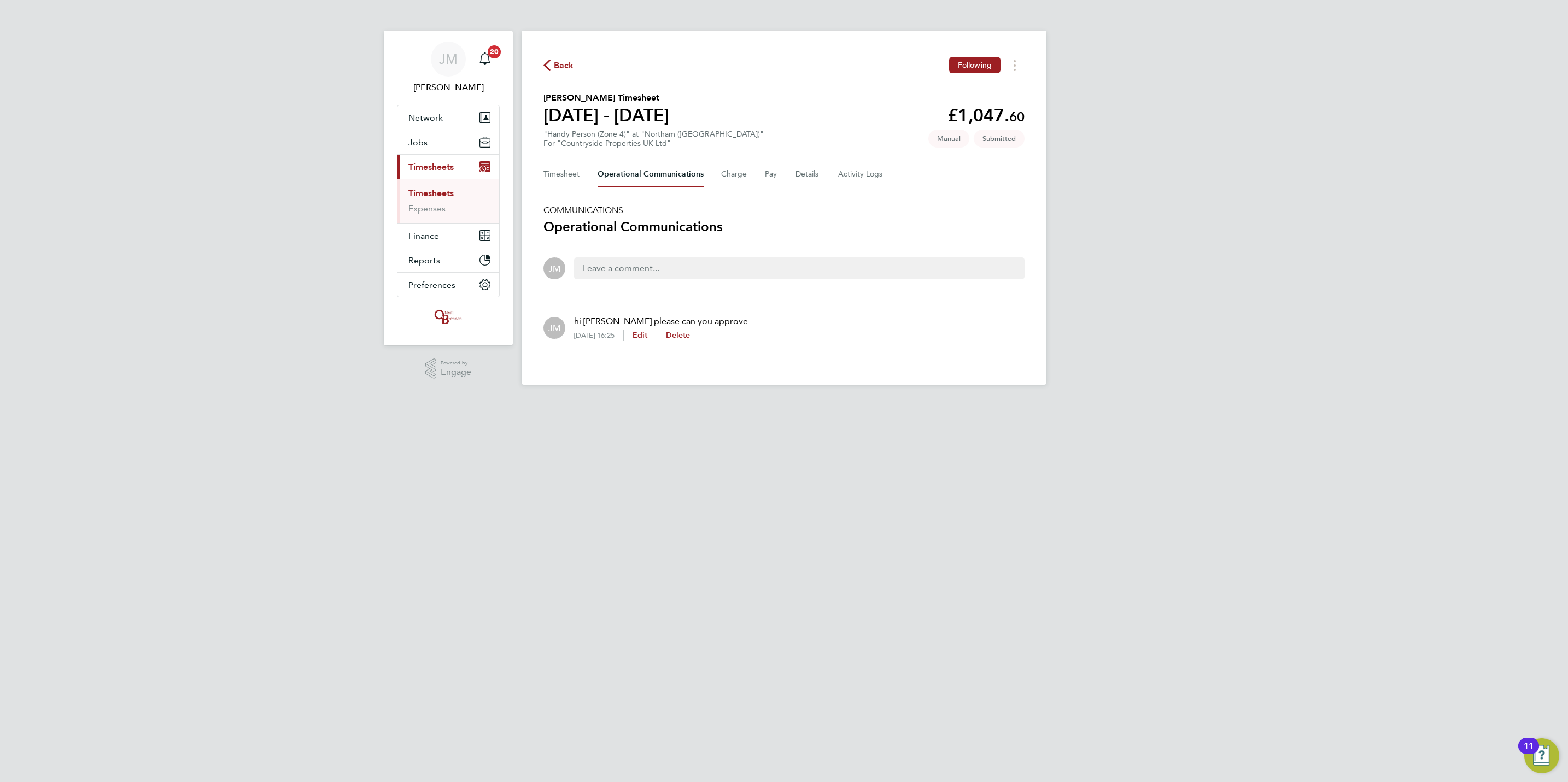
click at [541, 58] on div "Back Following [PERSON_NAME] Timesheet [DATE] - [DATE] £1,047. 60 "Handy Person…" at bounding box center [784, 207] width 525 height 354
click at [558, 64] on span "Back" at bounding box center [564, 65] width 20 height 13
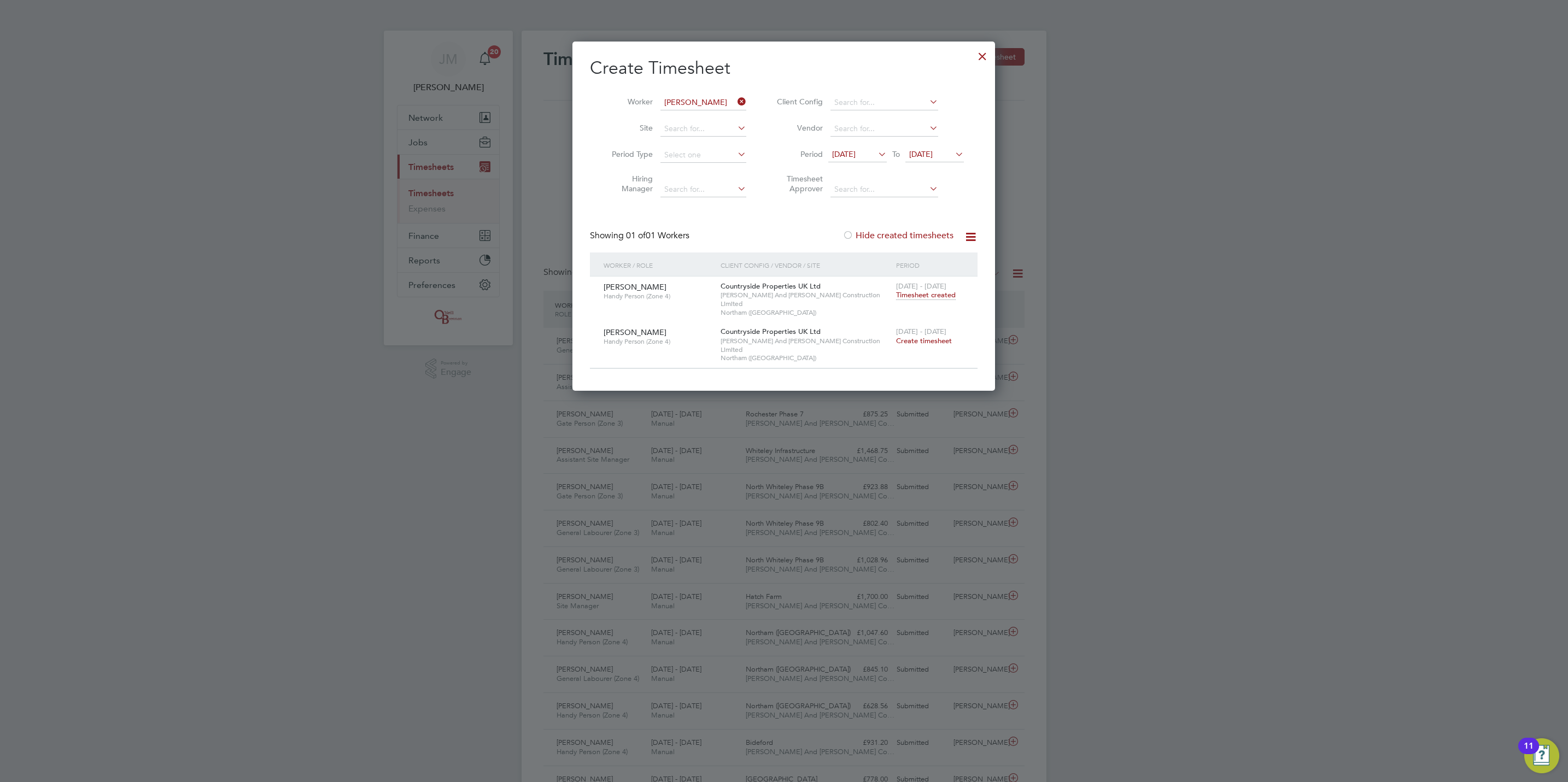
click at [735, 102] on icon at bounding box center [735, 102] width 0 height 15
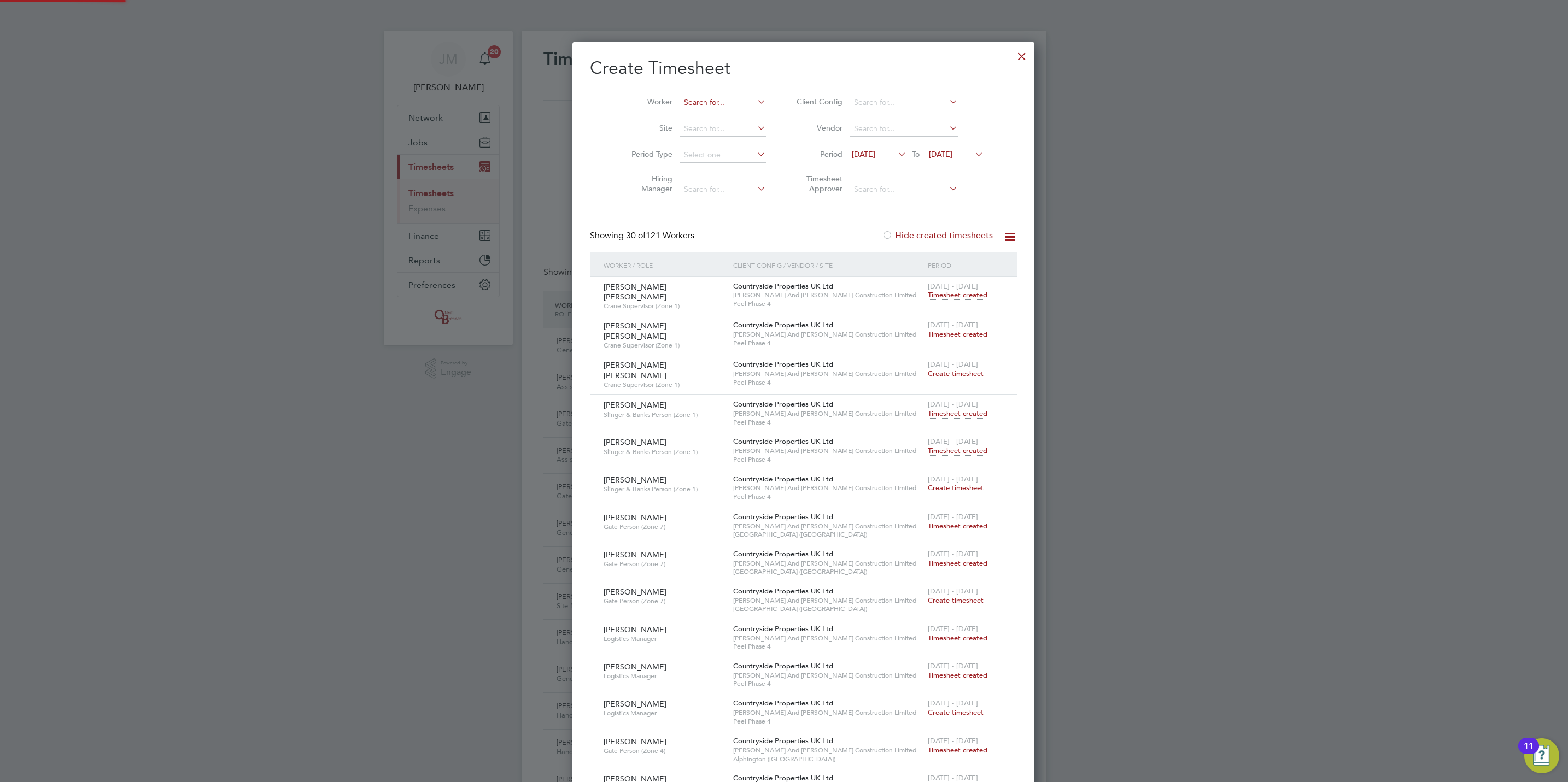
click at [709, 104] on input at bounding box center [723, 103] width 86 height 15
click at [717, 136] on li "[PERSON_NAME] ke" at bounding box center [711, 132] width 102 height 15
type input "[PERSON_NAME]"
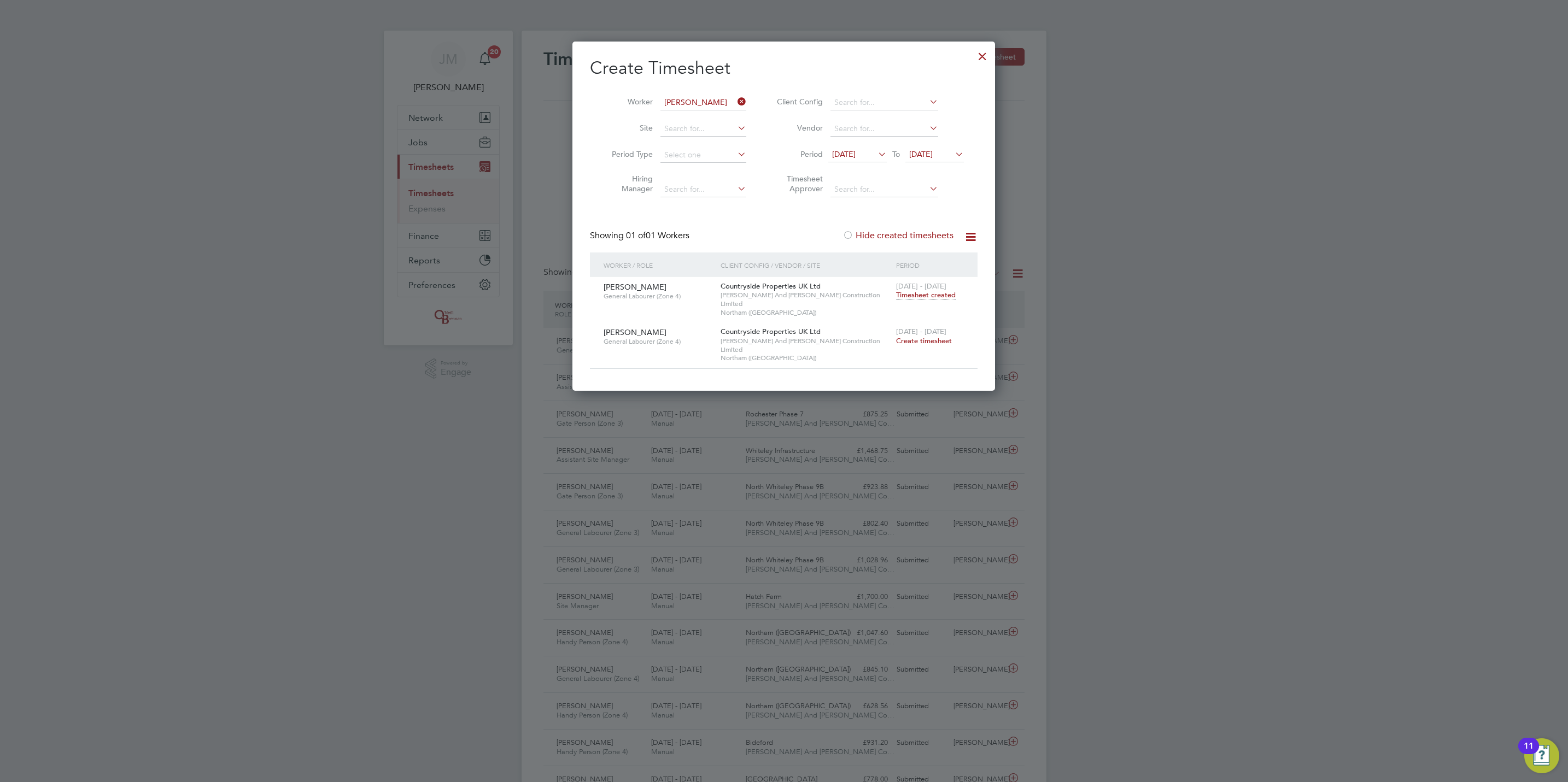
click at [920, 292] on span "Timesheet created" at bounding box center [926, 295] width 59 height 10
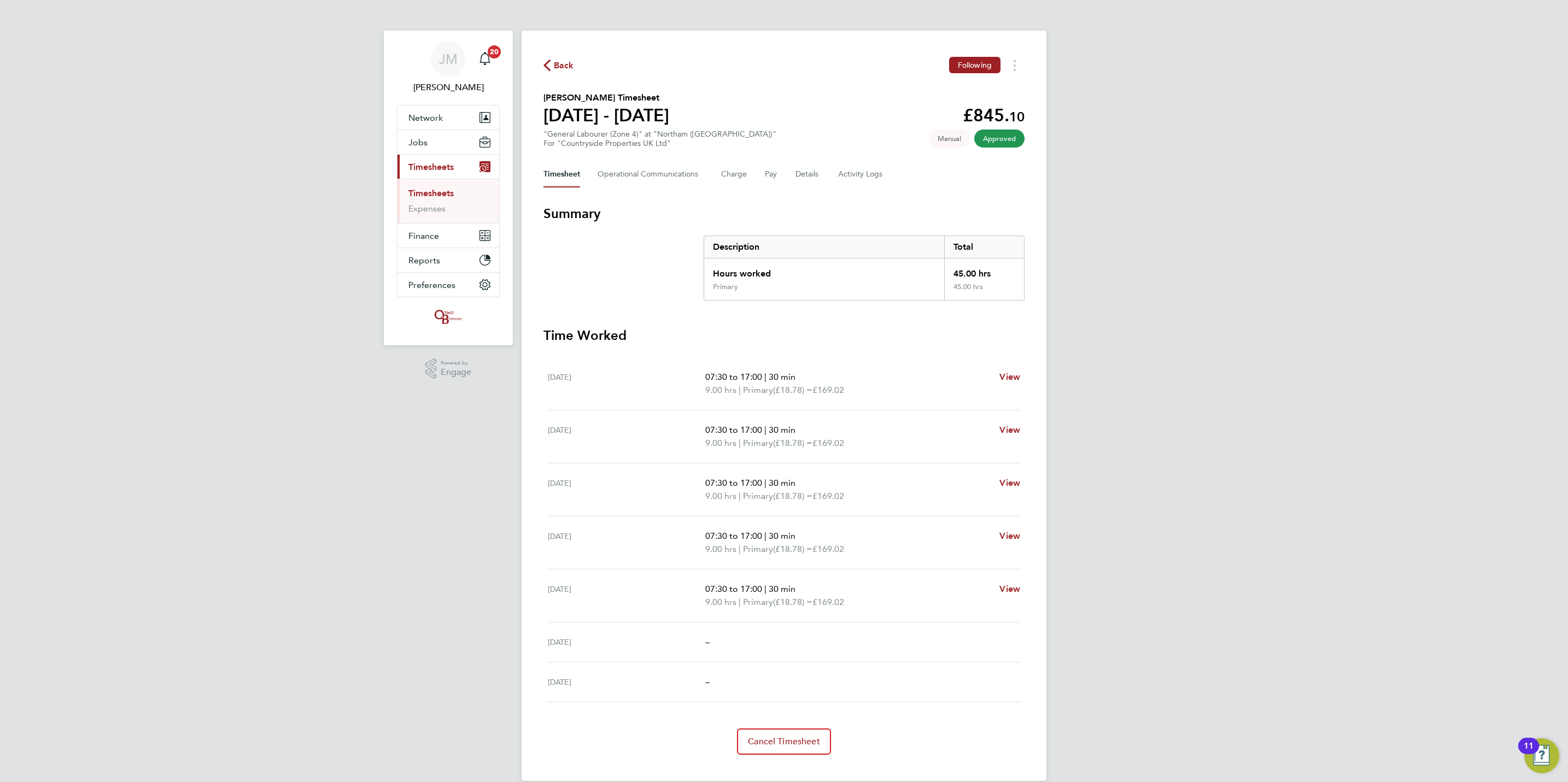
click at [450, 198] on link "Timesheets" at bounding box center [431, 193] width 45 height 10
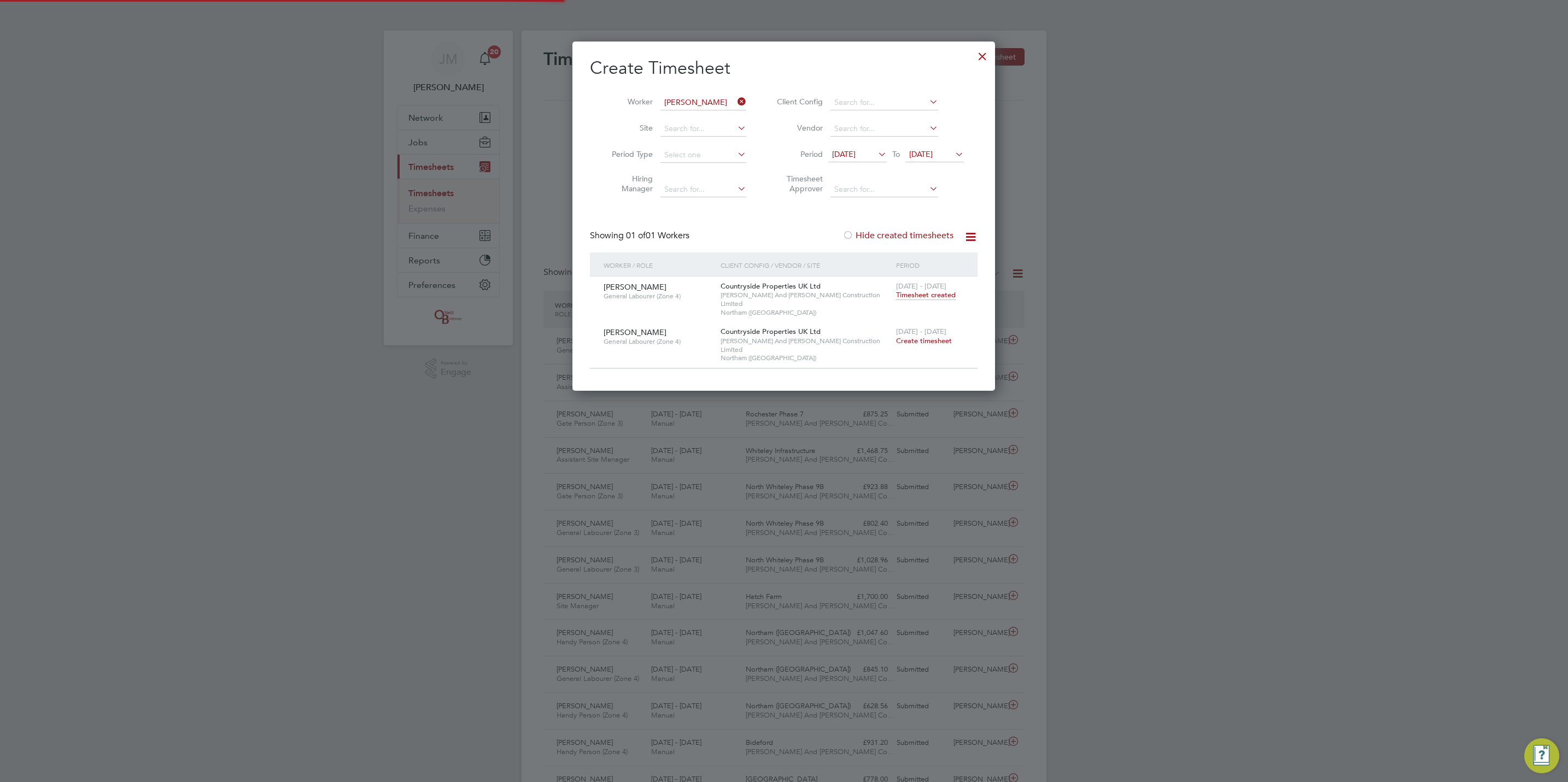
scroll to position [28, 95]
click at [735, 102] on icon at bounding box center [735, 102] width 0 height 15
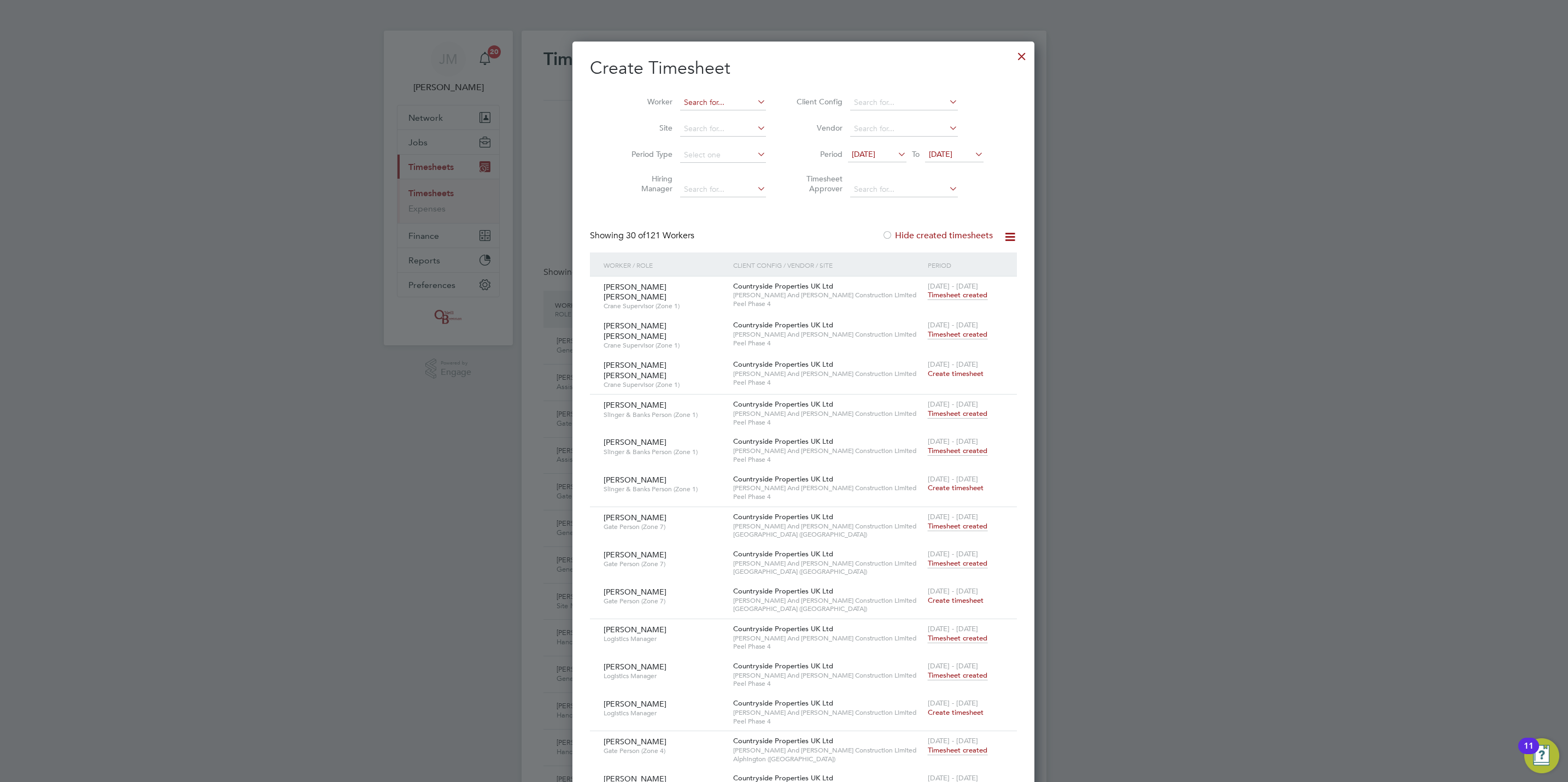
click at [726, 110] on div "Timesheets New Timesheet Timesheets I Follow All Timesheets Client Config Vendo…" at bounding box center [784, 753] width 525 height 1446
click at [712, 118] on li "[PERSON_NAME] son" at bounding box center [709, 117] width 99 height 15
type input "[PERSON_NAME]"
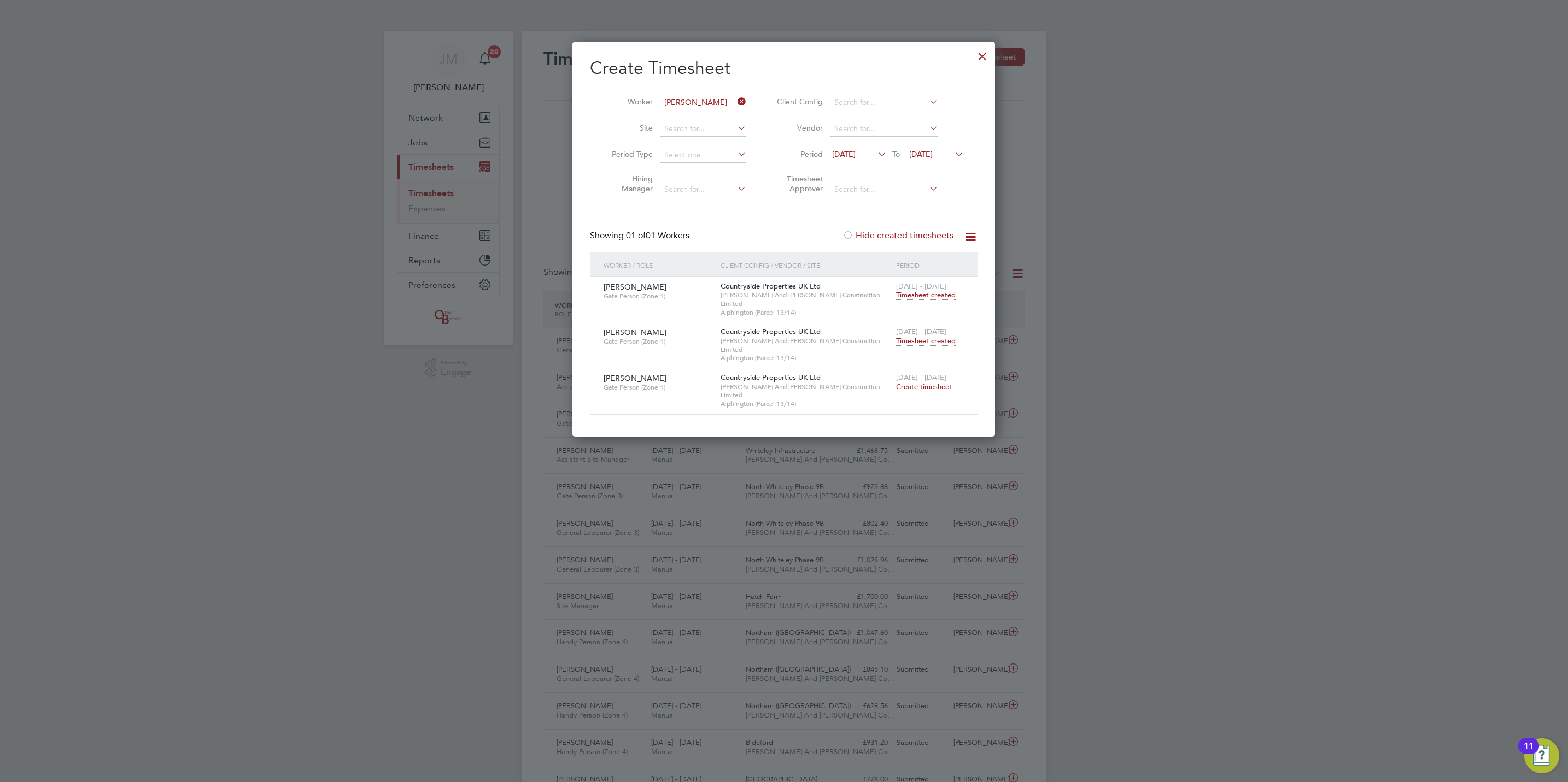
click at [927, 336] on span "Timesheet created" at bounding box center [926, 341] width 59 height 10
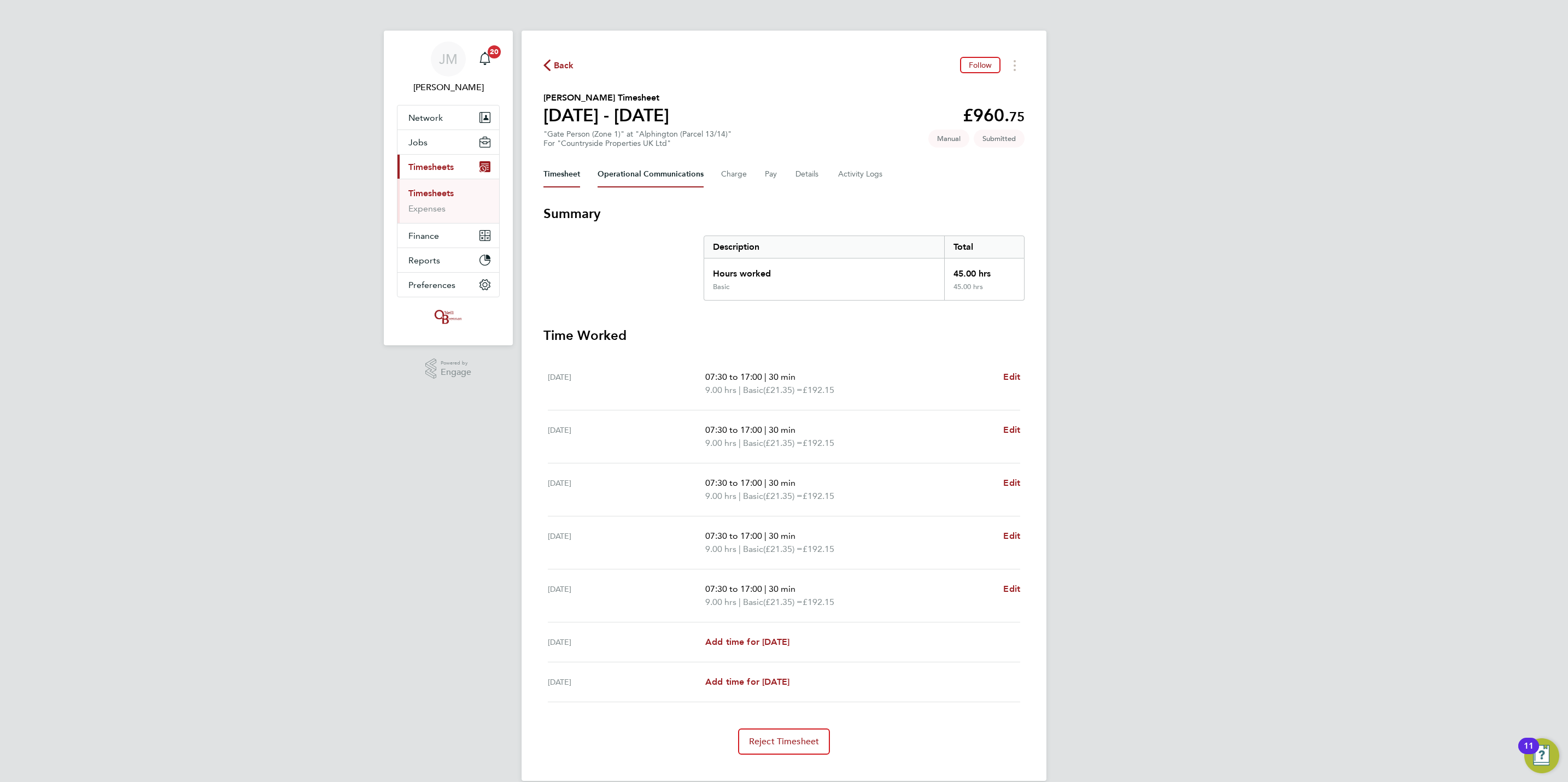
click at [669, 179] on Communications-tab "Operational Communications" at bounding box center [650, 174] width 106 height 27
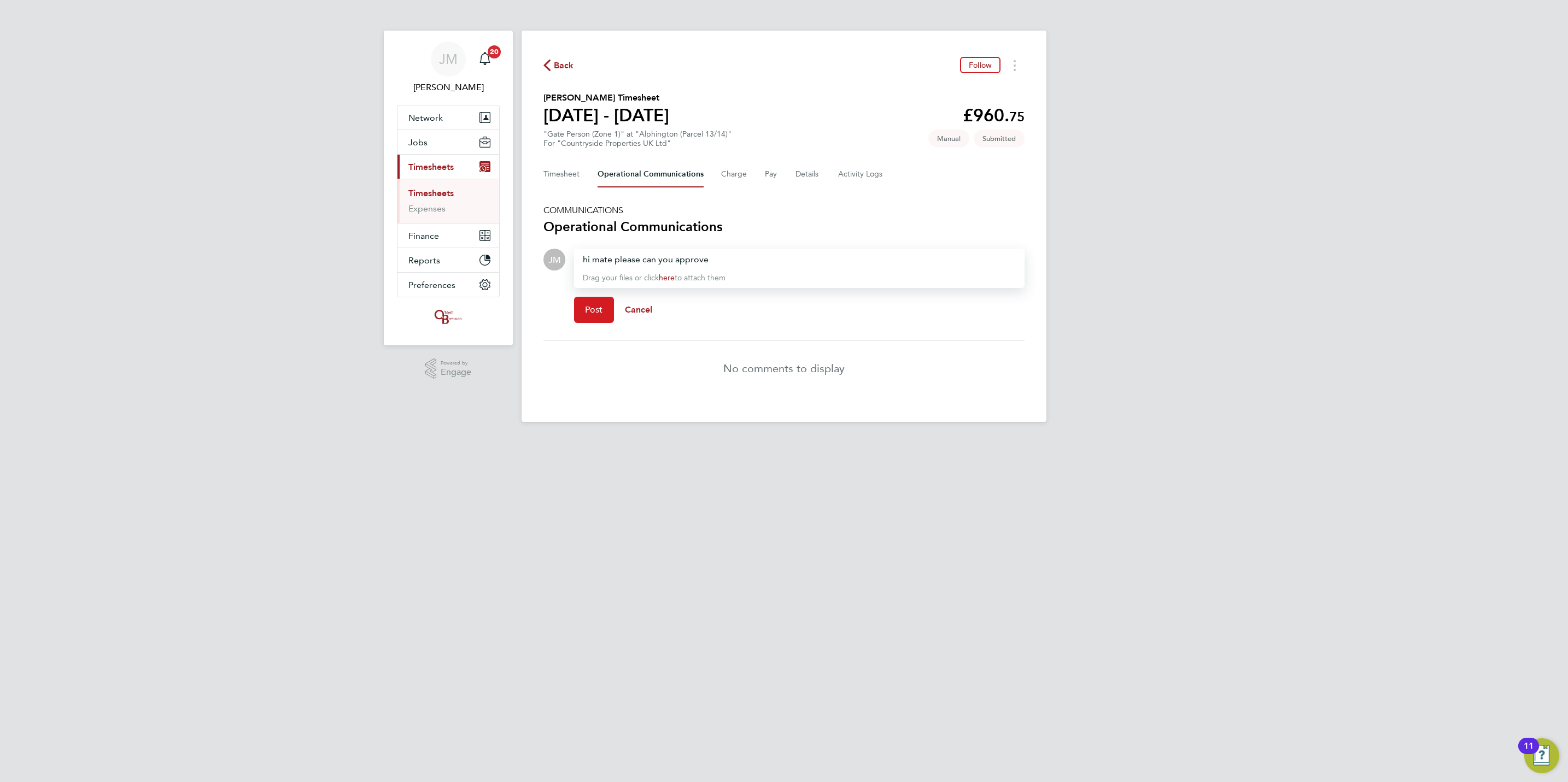
click at [601, 309] on button "Post" at bounding box center [594, 310] width 40 height 27
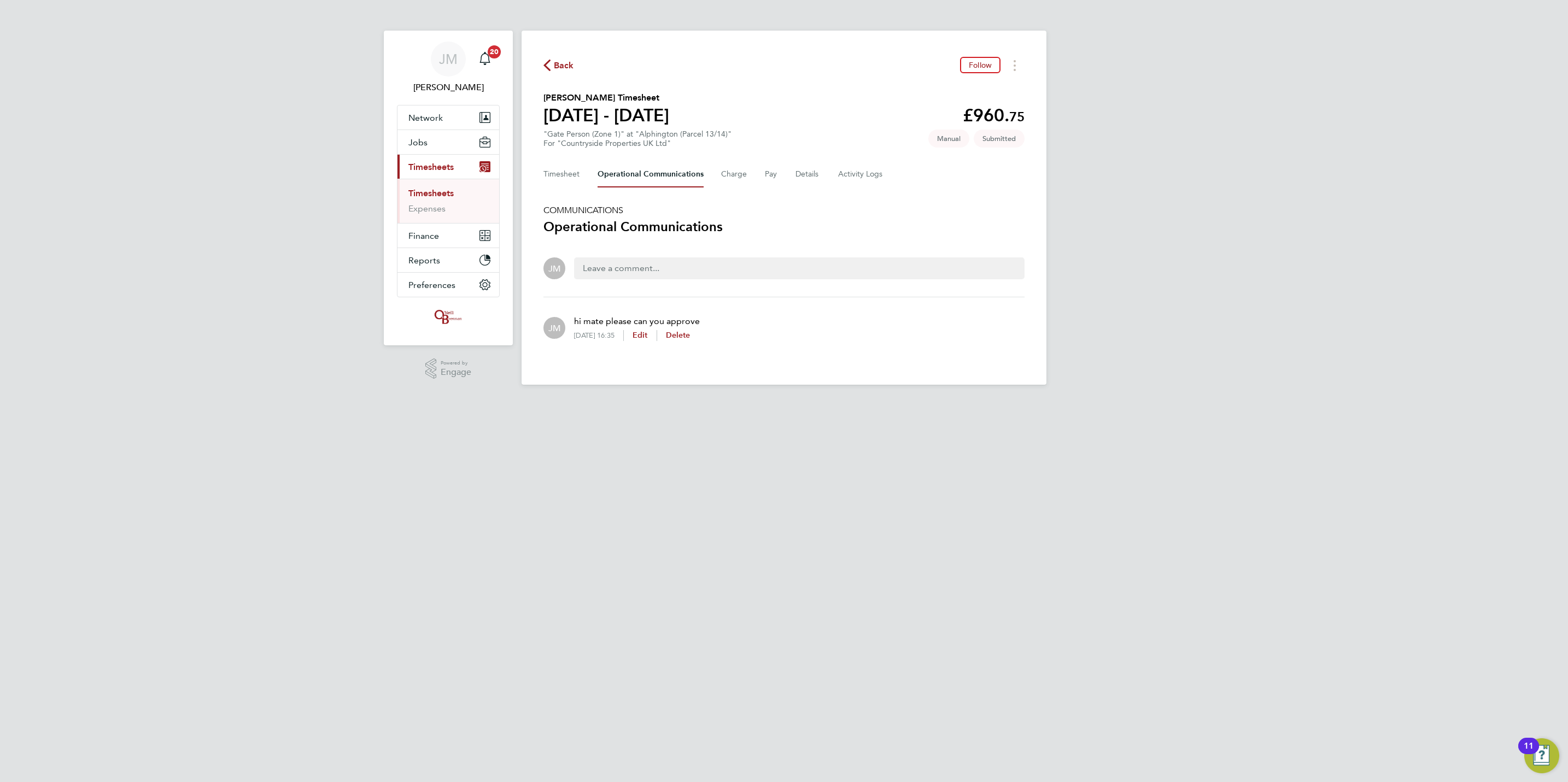
click at [441, 192] on link "Timesheets" at bounding box center [431, 193] width 45 height 10
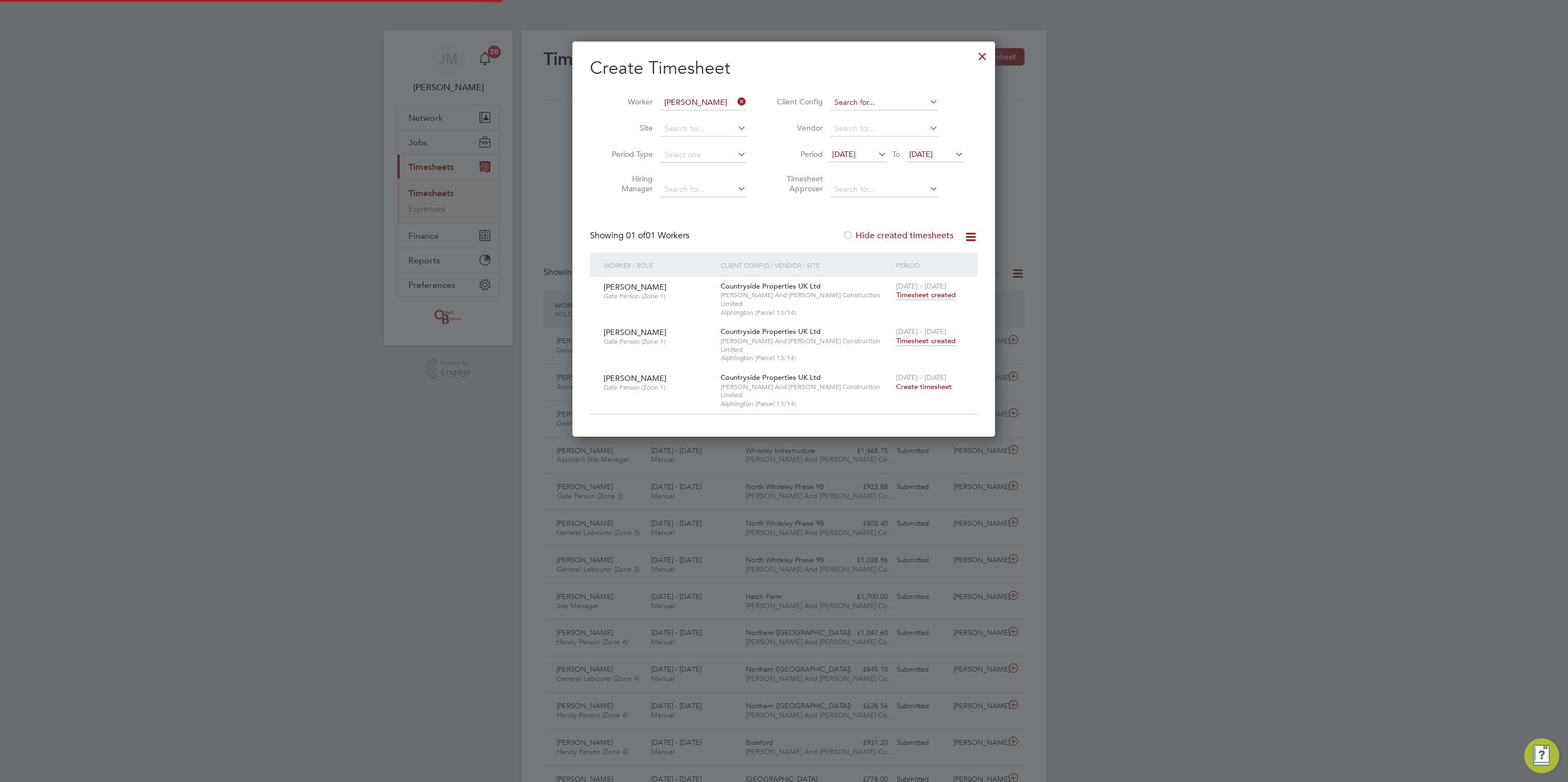
scroll to position [28, 95]
click at [735, 100] on icon at bounding box center [735, 102] width 0 height 15
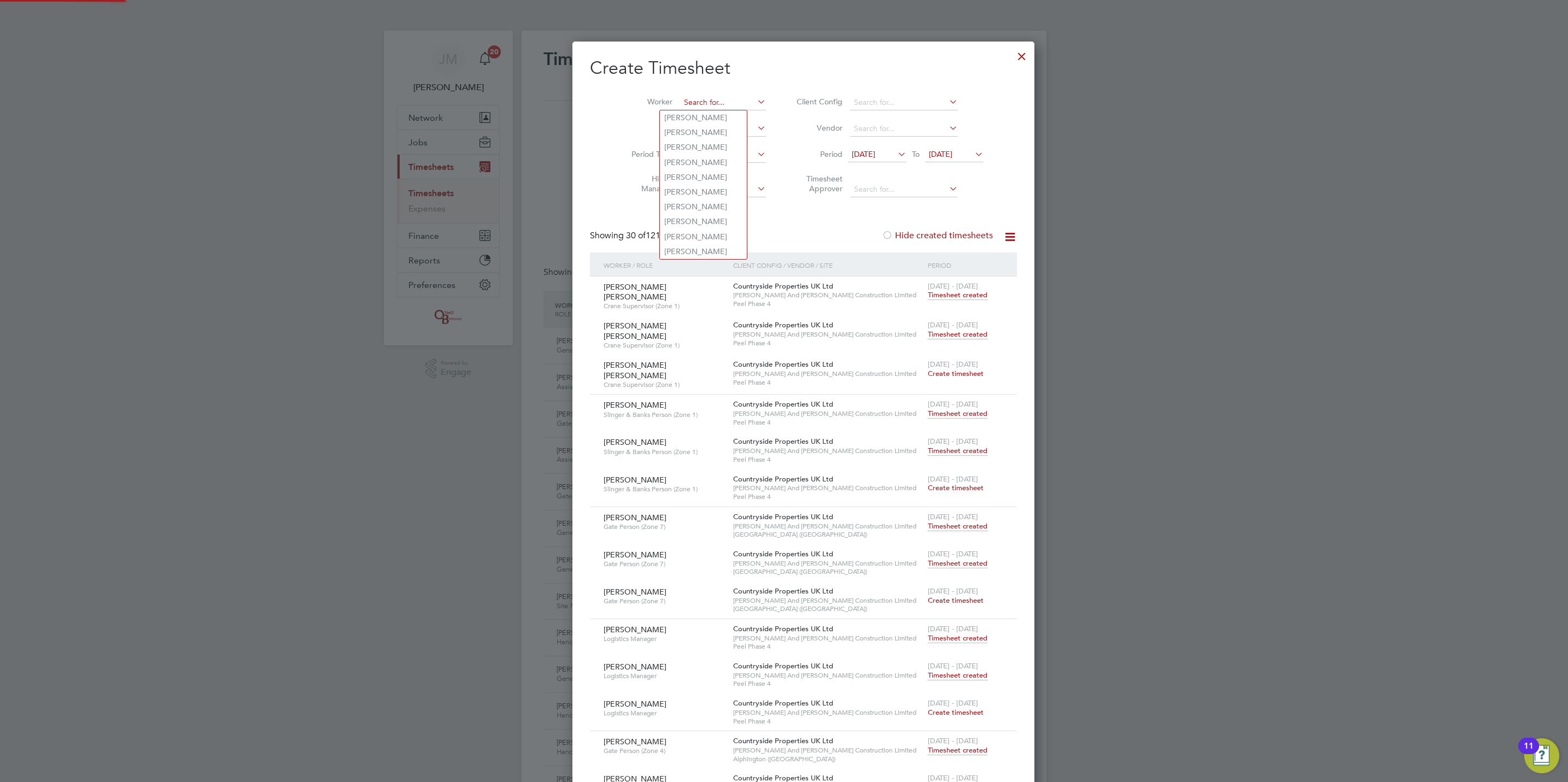
click at [712, 102] on input at bounding box center [723, 103] width 86 height 15
click at [724, 114] on li "[PERSON_NAME] bridge" at bounding box center [740, 117] width 161 height 15
type input "[PERSON_NAME]"
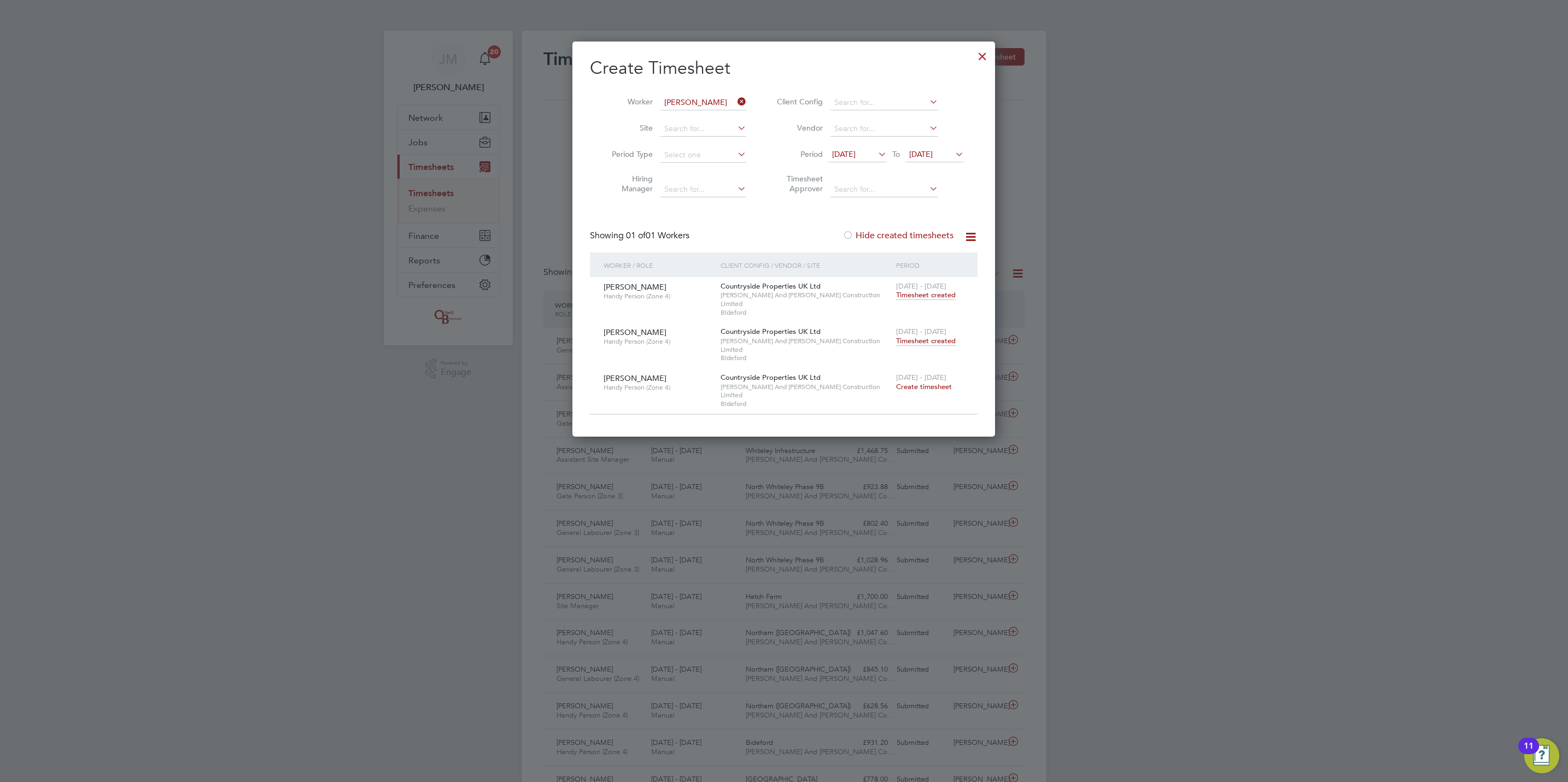
click at [932, 336] on span "Timesheet created" at bounding box center [926, 341] width 59 height 10
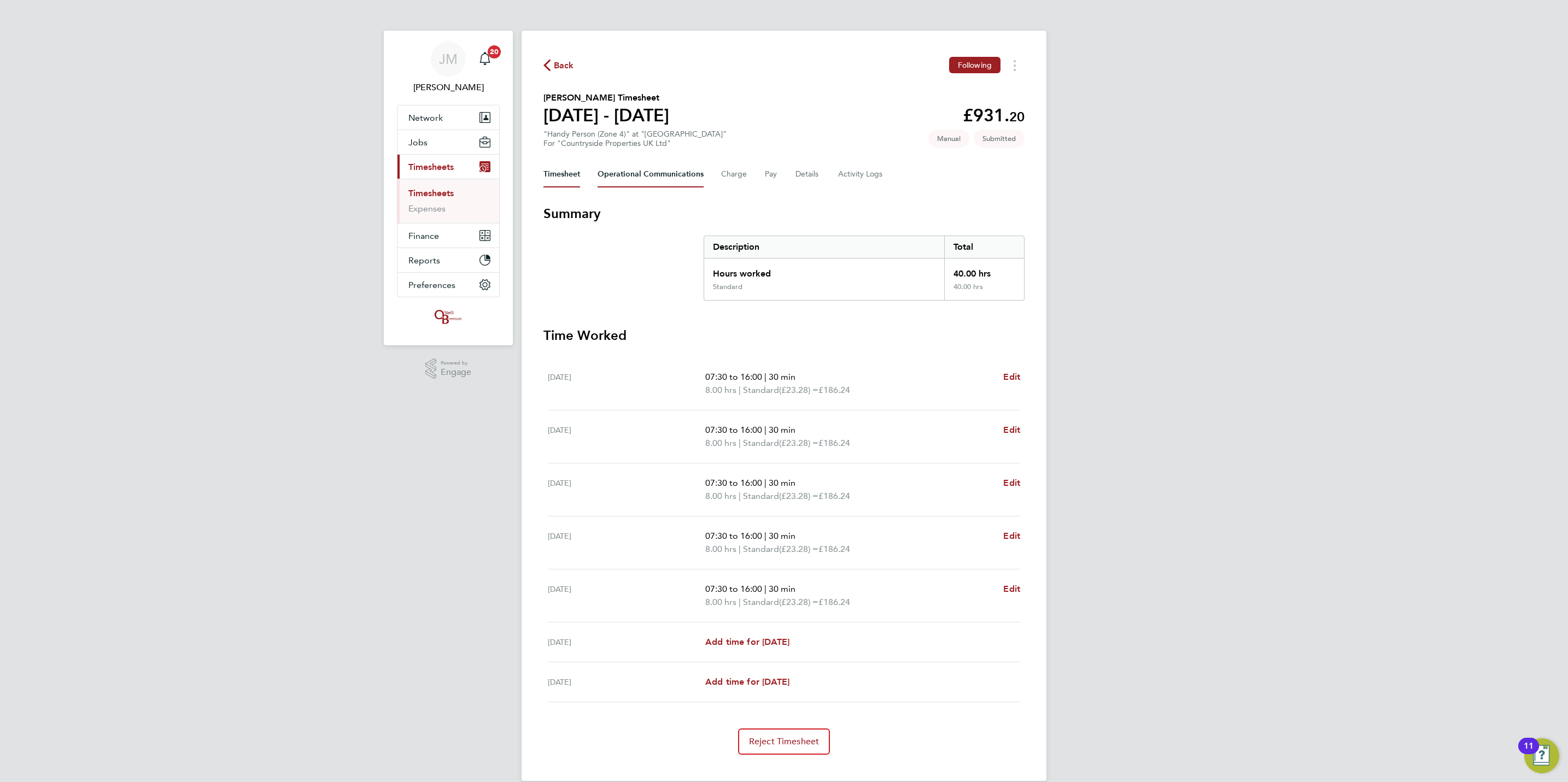
click at [649, 173] on Communications-tab "Operational Communications" at bounding box center [650, 174] width 106 height 27
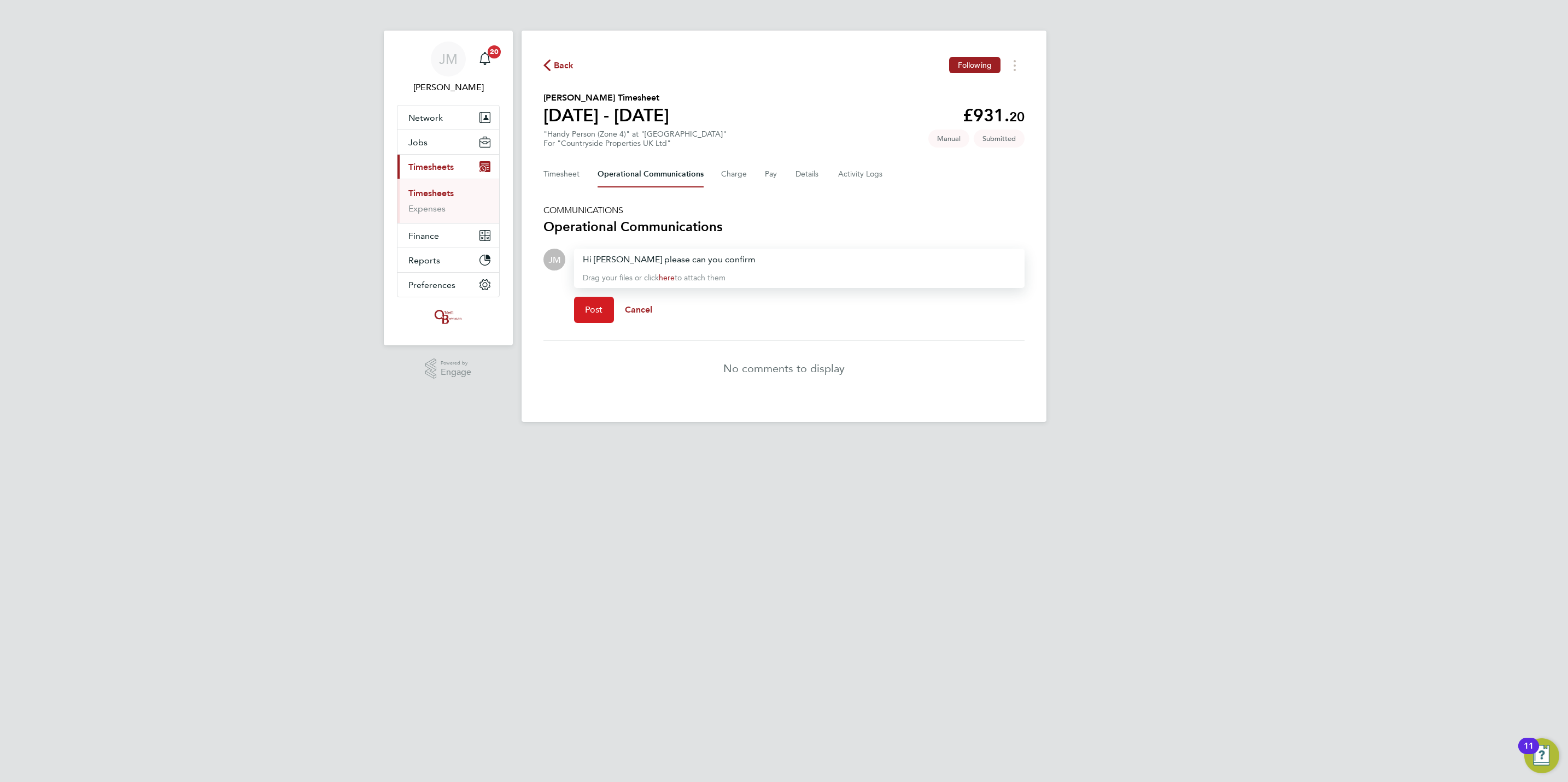
click at [583, 315] on button "Post" at bounding box center [594, 310] width 40 height 27
